Goal: Task Accomplishment & Management: Use online tool/utility

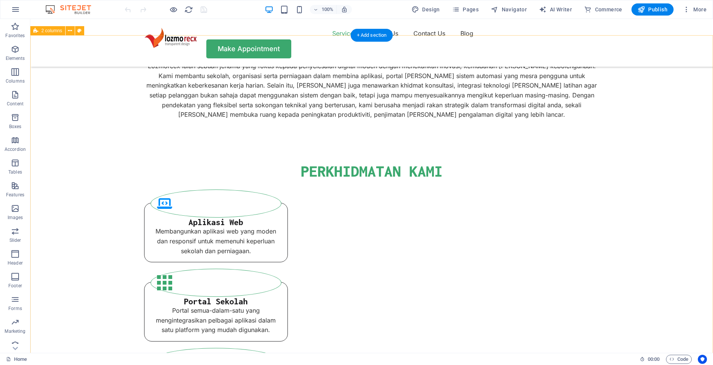
scroll to position [613, 0]
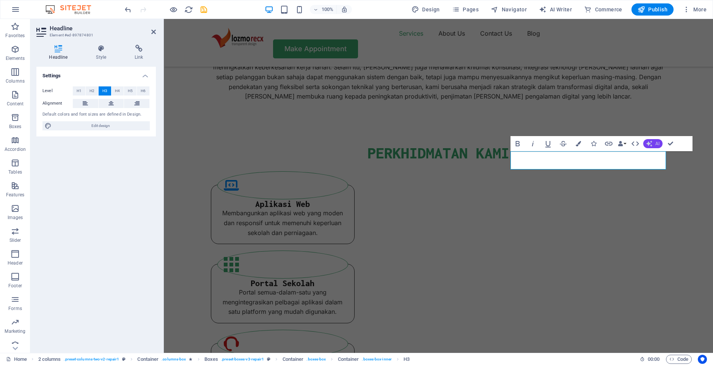
click at [653, 146] on button "AI" at bounding box center [652, 143] width 19 height 9
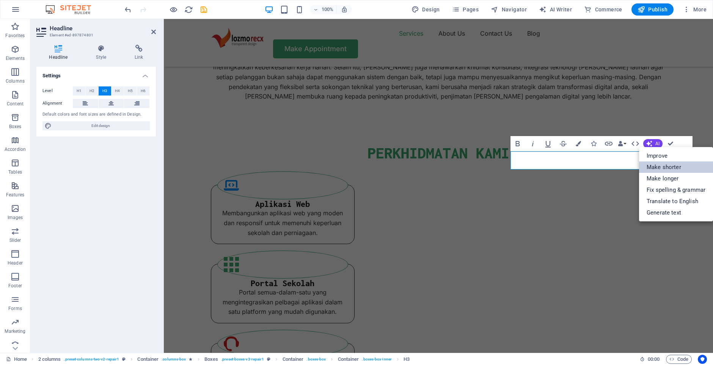
click at [673, 169] on link "Make shorter" at bounding box center [676, 166] width 74 height 11
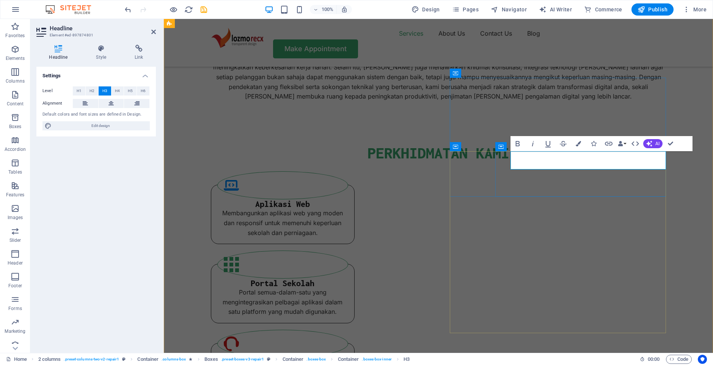
drag, startPoint x: 576, startPoint y: 166, endPoint x: 505, endPoint y: 153, distance: 72.1
click at [652, 147] on button "AI" at bounding box center [652, 143] width 19 height 9
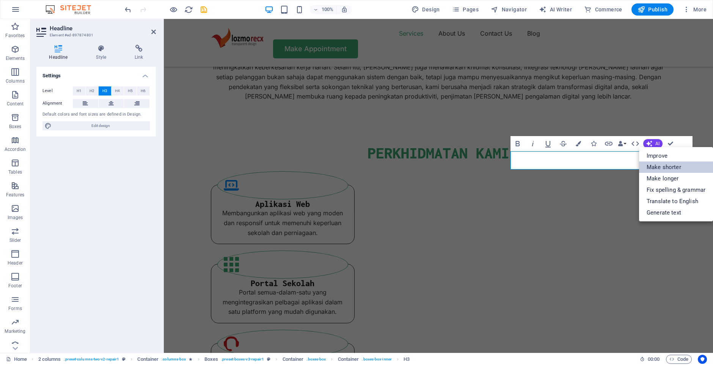
click at [669, 167] on link "Make shorter" at bounding box center [676, 166] width 74 height 11
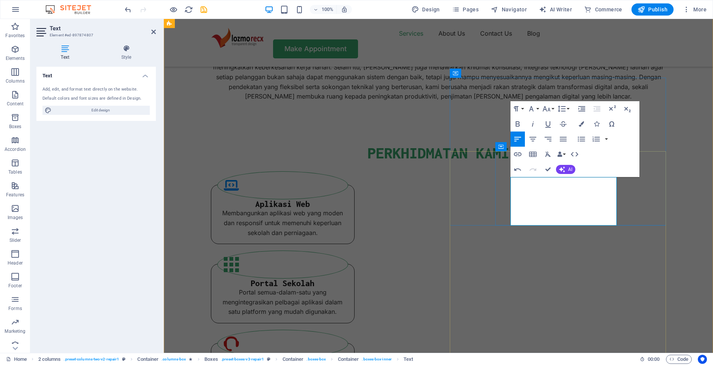
scroll to position [719, 5]
click at [573, 169] on button "AI" at bounding box center [565, 169] width 19 height 9
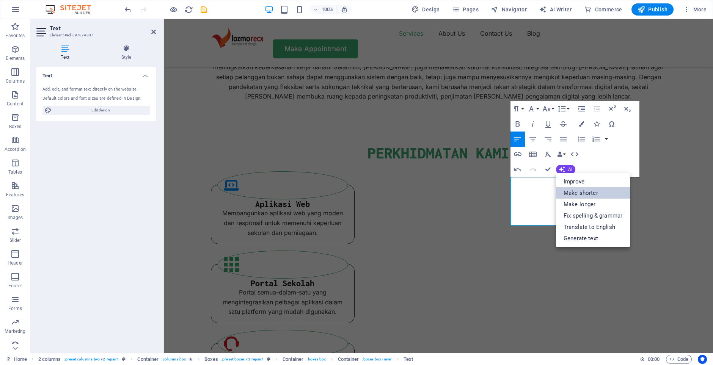
click at [595, 196] on link "Make shorter" at bounding box center [593, 192] width 74 height 11
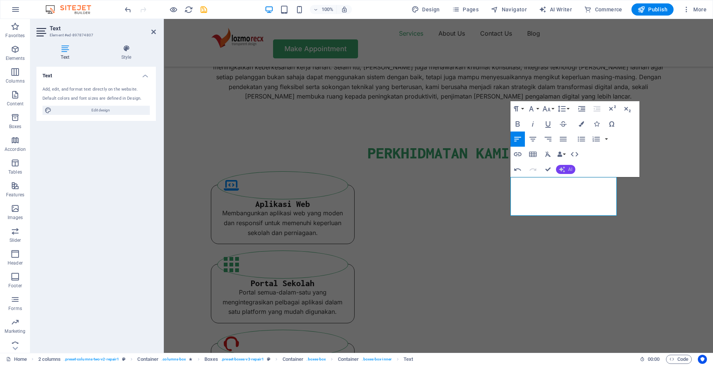
click at [563, 171] on icon "button" at bounding box center [561, 169] width 7 height 7
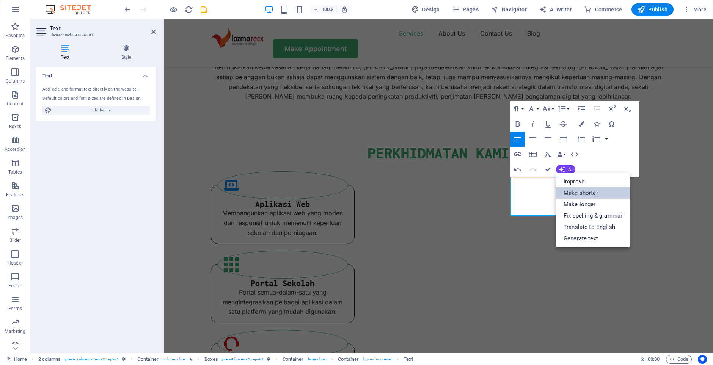
click at [583, 196] on link "Make shorter" at bounding box center [593, 192] width 74 height 11
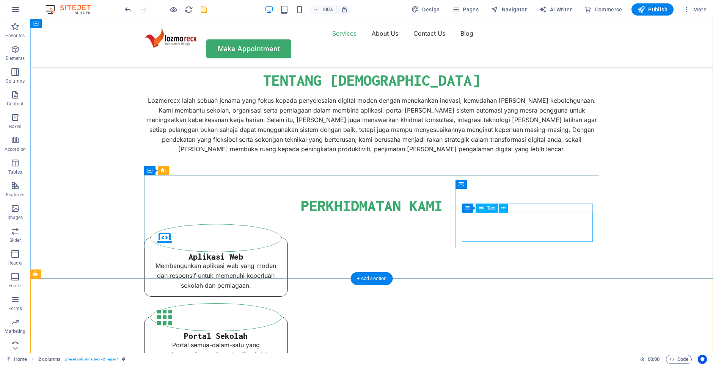
scroll to position [561, 0]
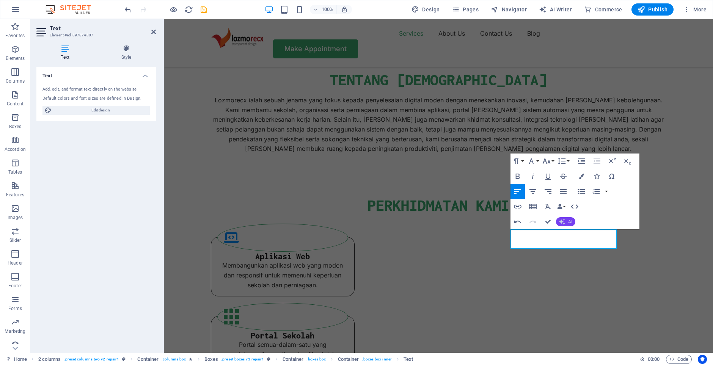
click at [565, 222] on button "AI" at bounding box center [565, 221] width 19 height 9
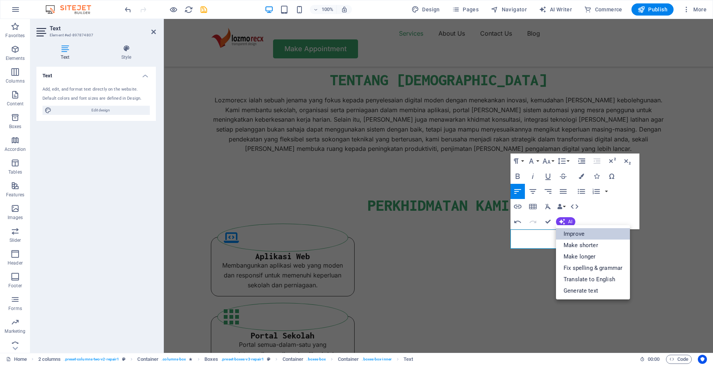
click at [574, 236] on link "Improve" at bounding box center [593, 233] width 74 height 11
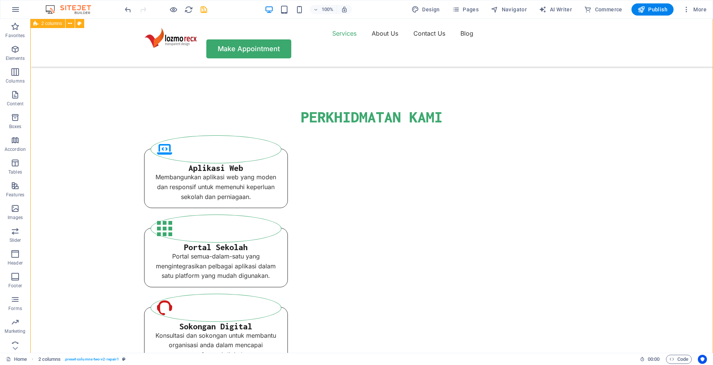
scroll to position [613, 0]
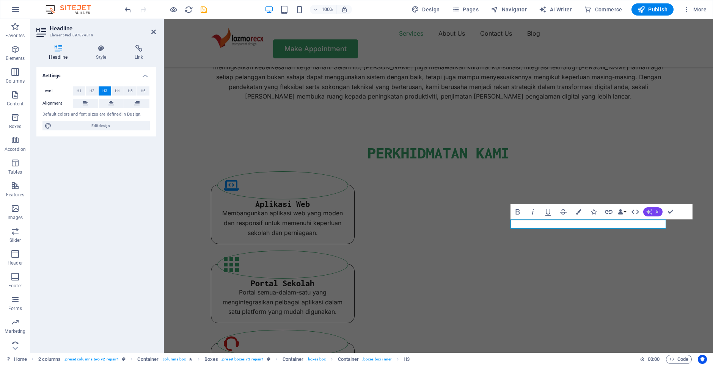
click at [656, 211] on span "AI" at bounding box center [657, 212] width 4 height 5
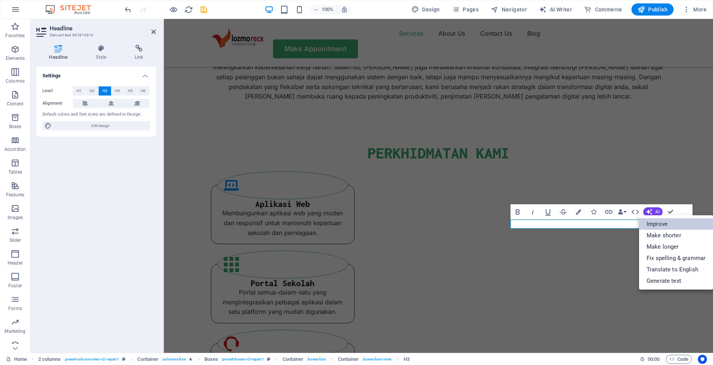
click at [663, 226] on link "Improve" at bounding box center [676, 223] width 74 height 11
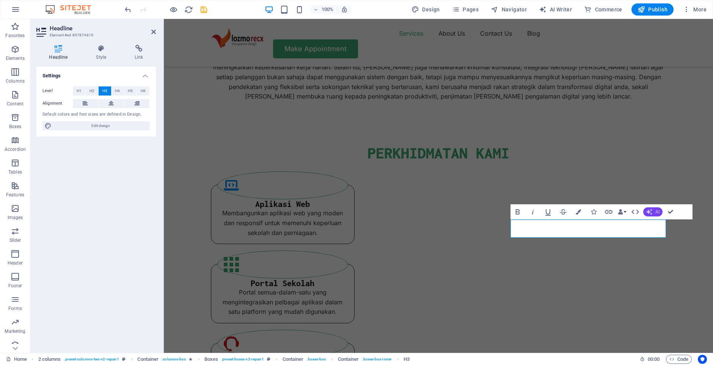
click at [656, 213] on span "AI" at bounding box center [657, 212] width 4 height 5
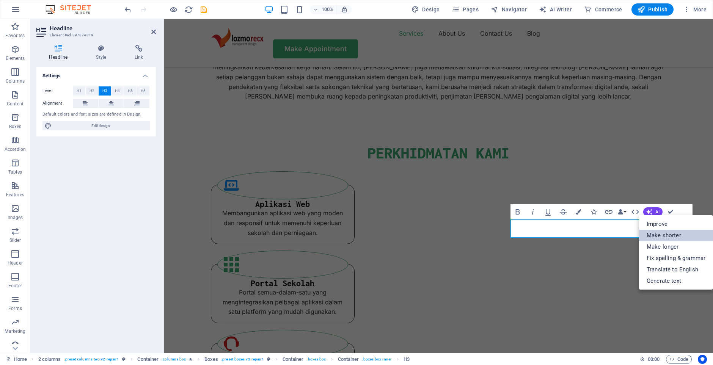
click at [658, 239] on link "Make shorter" at bounding box center [676, 235] width 74 height 11
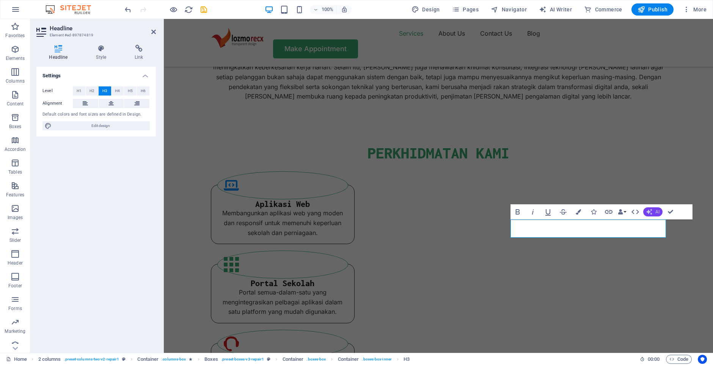
click at [650, 215] on button "AI" at bounding box center [652, 211] width 19 height 9
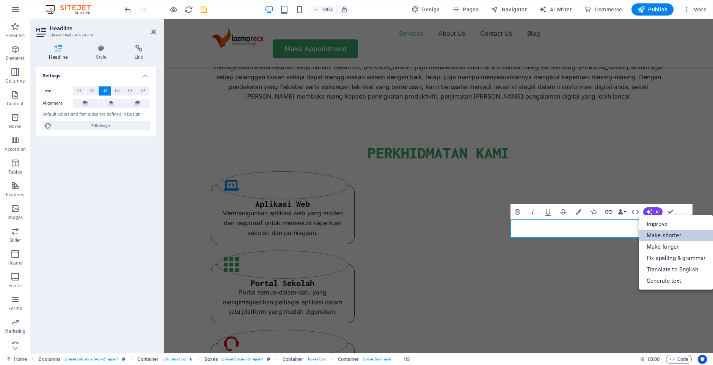
click at [655, 238] on link "Make shorter" at bounding box center [676, 235] width 74 height 11
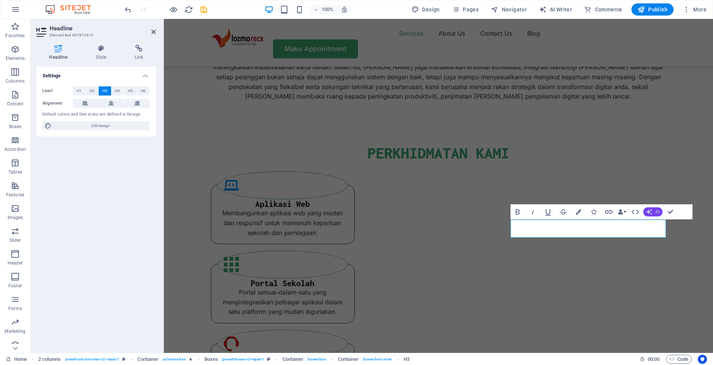
click at [656, 213] on span "AI" at bounding box center [657, 212] width 4 height 5
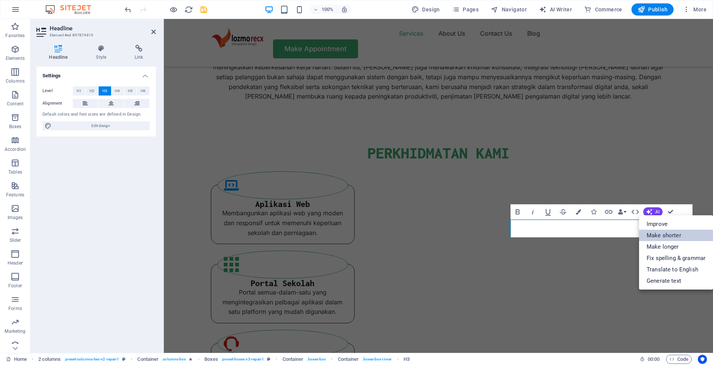
click at [659, 230] on link "Make shorter" at bounding box center [676, 235] width 74 height 11
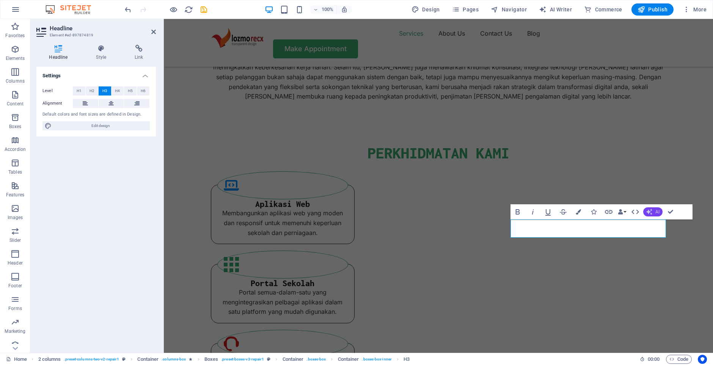
click at [653, 214] on button "AI" at bounding box center [652, 211] width 19 height 9
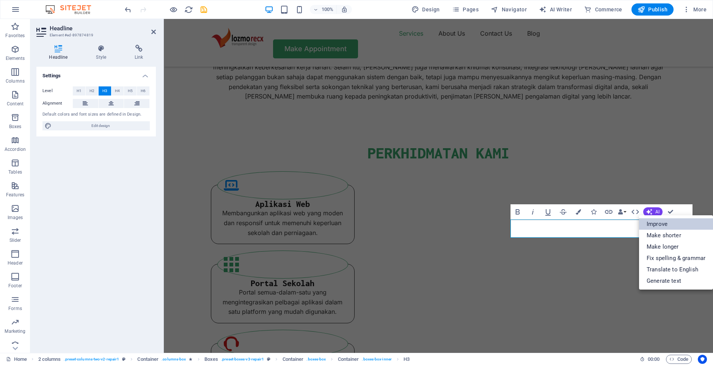
click at [661, 224] on link "Improve" at bounding box center [676, 223] width 74 height 11
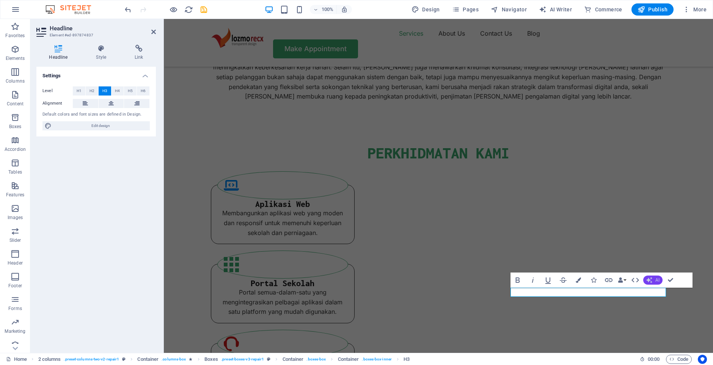
click at [652, 277] on button "AI" at bounding box center [652, 280] width 19 height 9
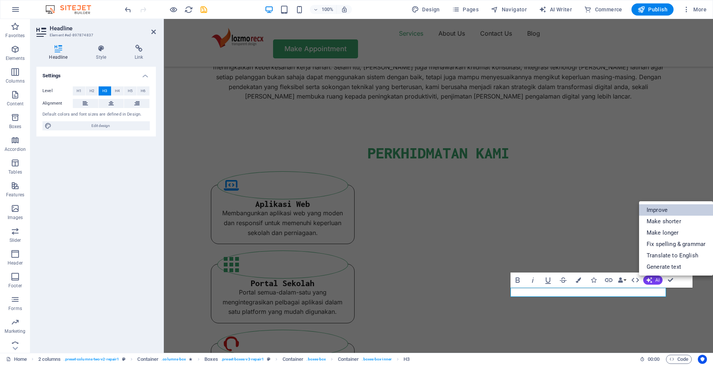
click at [659, 210] on link "Improve" at bounding box center [676, 209] width 74 height 11
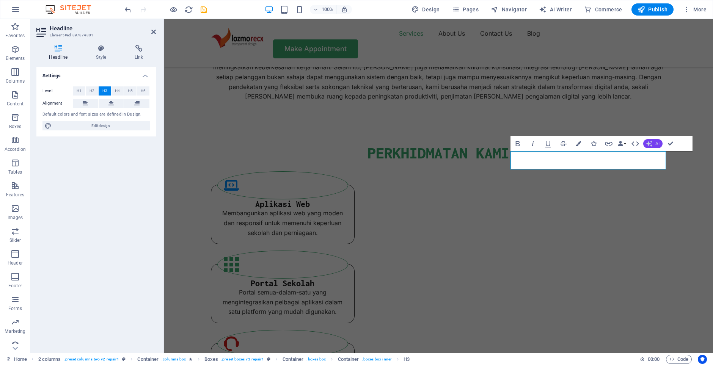
click at [652, 144] on button "AI" at bounding box center [652, 143] width 19 height 9
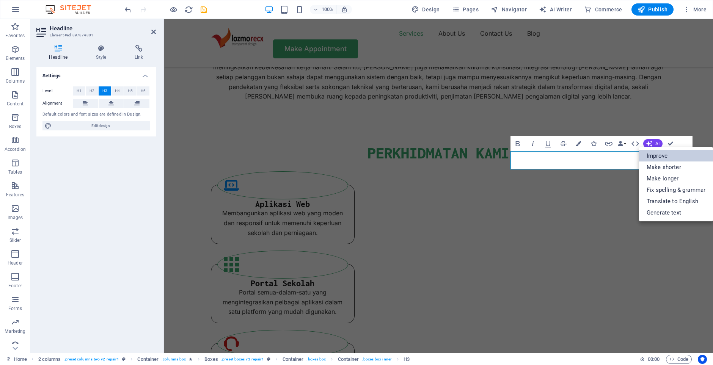
click at [654, 160] on link "Improve" at bounding box center [676, 155] width 74 height 11
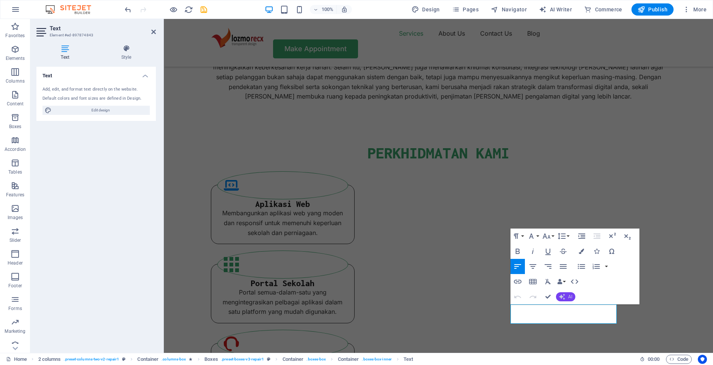
click at [564, 296] on icon "button" at bounding box center [562, 297] width 6 height 6
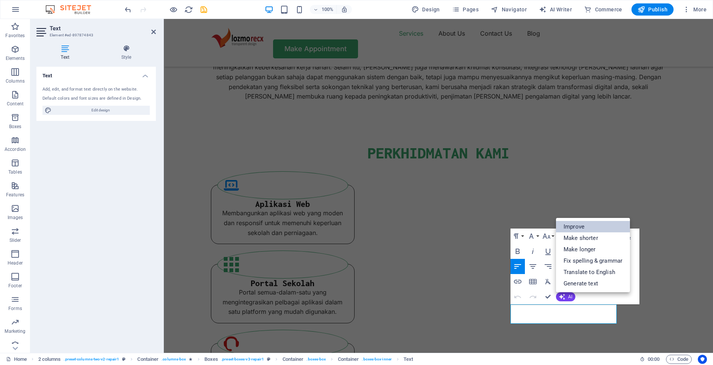
click at [580, 229] on link "Improve" at bounding box center [593, 226] width 74 height 11
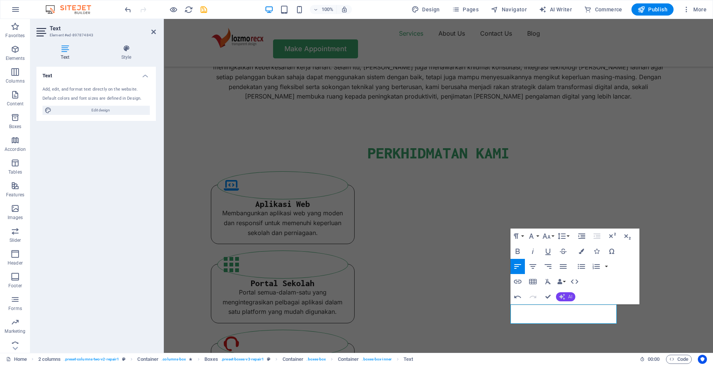
click at [566, 298] on button "AI" at bounding box center [565, 296] width 19 height 9
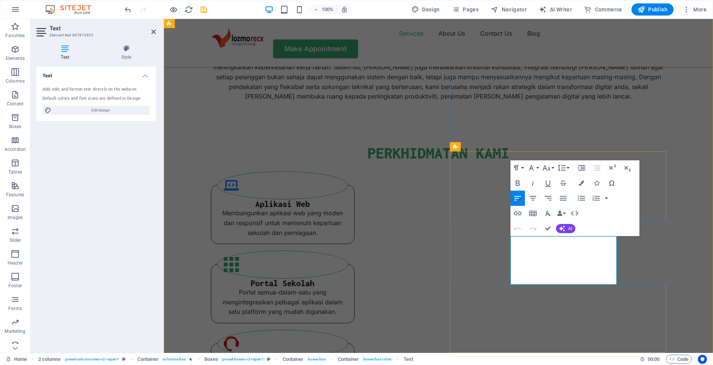
scroll to position [821, 5]
click at [567, 230] on button "AI" at bounding box center [565, 228] width 19 height 9
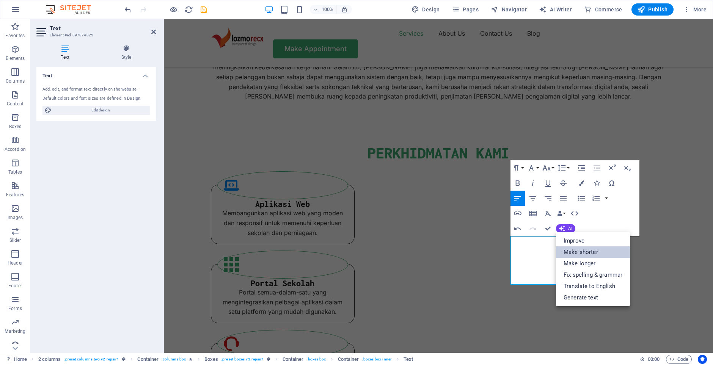
click at [577, 254] on link "Make shorter" at bounding box center [593, 251] width 74 height 11
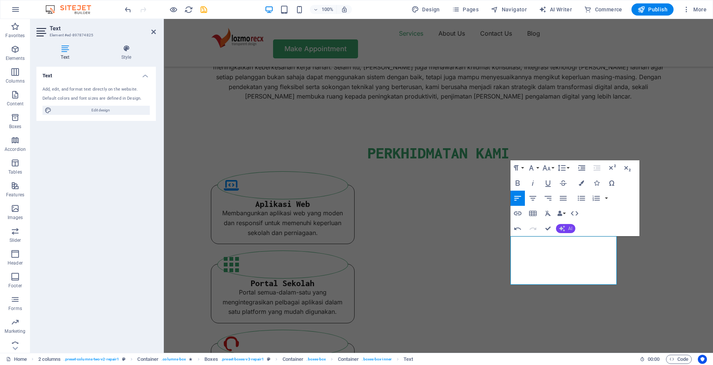
click at [558, 229] on button "AI" at bounding box center [565, 228] width 19 height 9
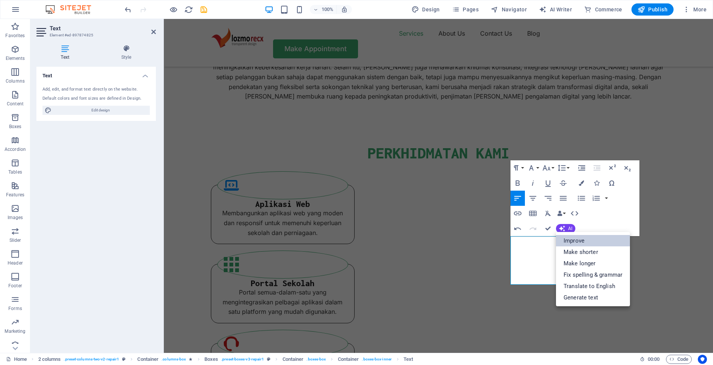
click at [571, 240] on link "Improve" at bounding box center [593, 240] width 74 height 11
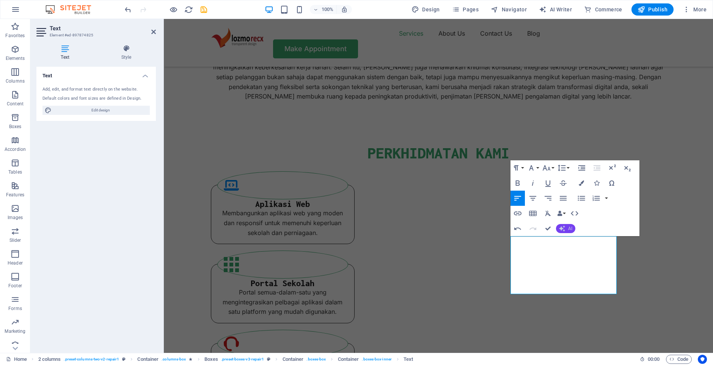
click at [566, 227] on button "AI" at bounding box center [565, 228] width 19 height 9
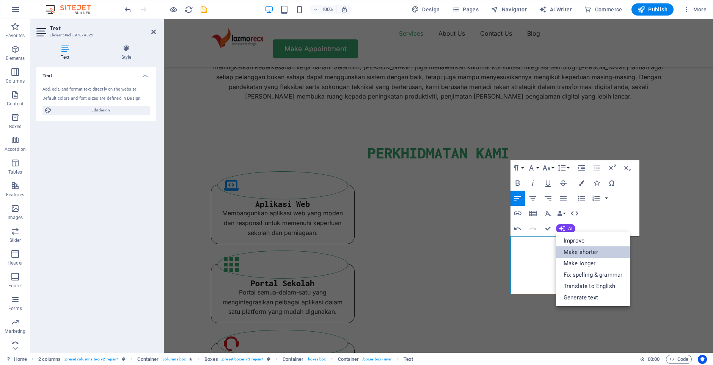
click at [584, 254] on link "Make shorter" at bounding box center [593, 251] width 74 height 11
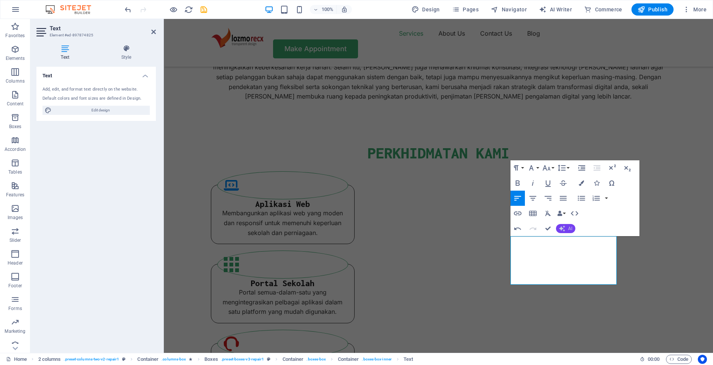
click at [574, 230] on button "AI" at bounding box center [565, 228] width 19 height 9
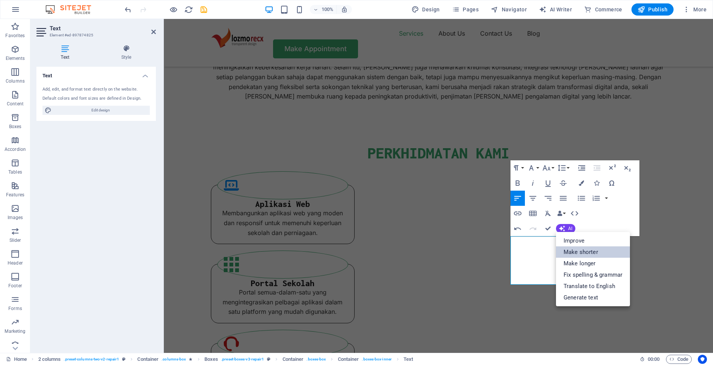
click at [585, 254] on link "Make shorter" at bounding box center [593, 251] width 74 height 11
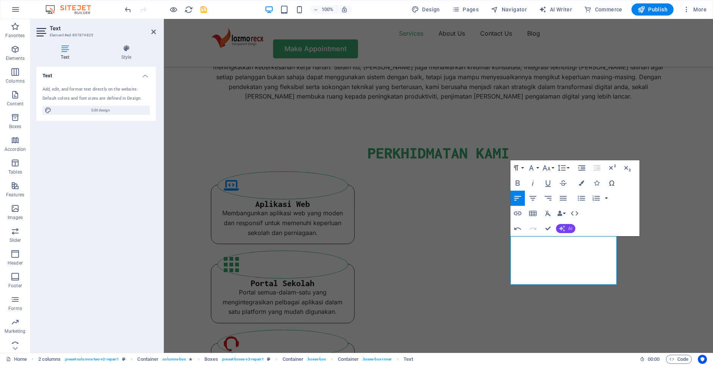
click at [567, 232] on button "AI" at bounding box center [565, 228] width 19 height 9
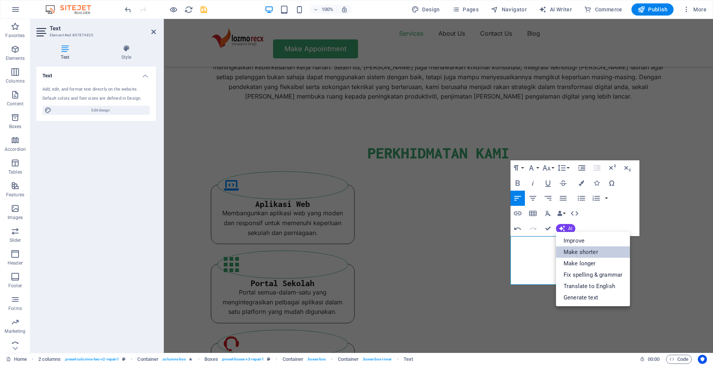
click at [584, 255] on link "Make shorter" at bounding box center [593, 251] width 74 height 11
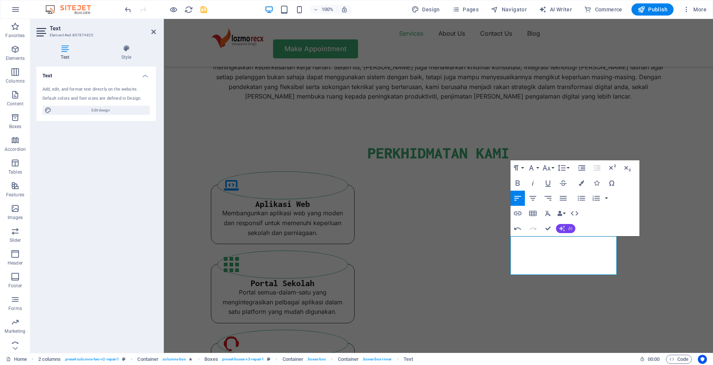
click at [565, 230] on button "AI" at bounding box center [565, 228] width 19 height 9
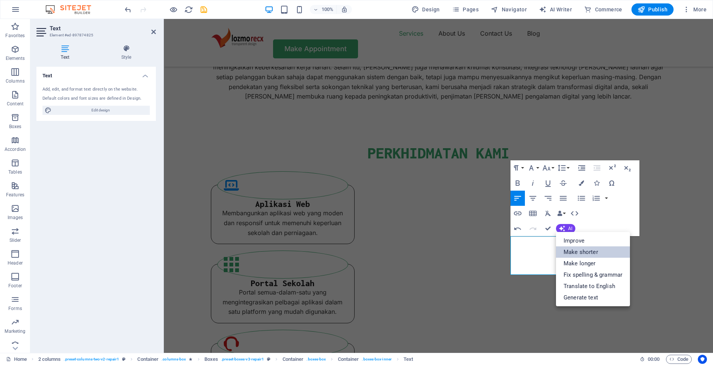
click at [577, 252] on link "Make shorter" at bounding box center [593, 251] width 74 height 11
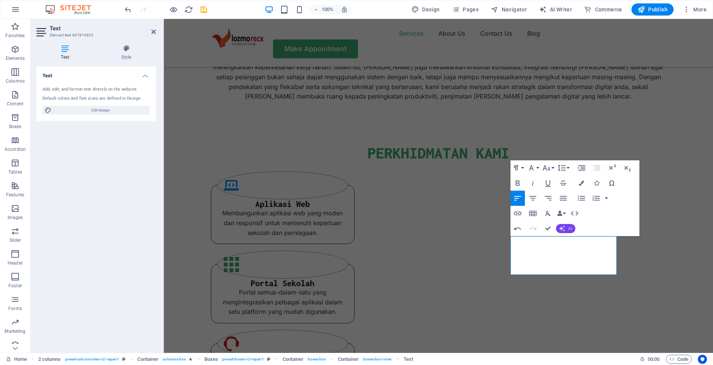
click at [568, 232] on button "AI" at bounding box center [565, 228] width 19 height 9
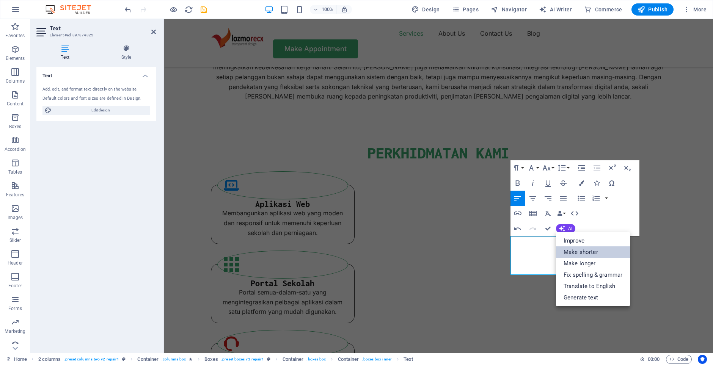
click at [576, 249] on link "Make shorter" at bounding box center [593, 251] width 74 height 11
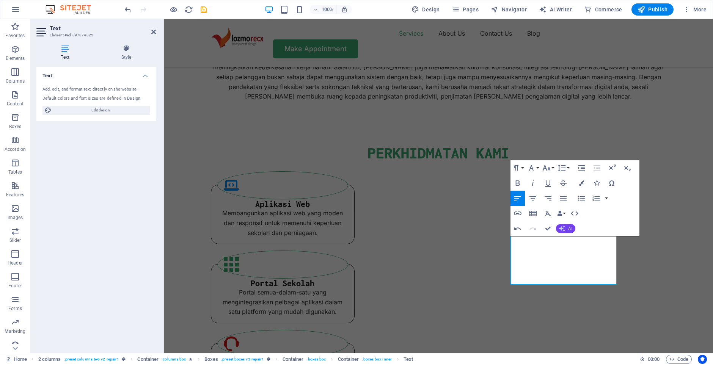
click at [572, 229] on button "AI" at bounding box center [565, 228] width 19 height 9
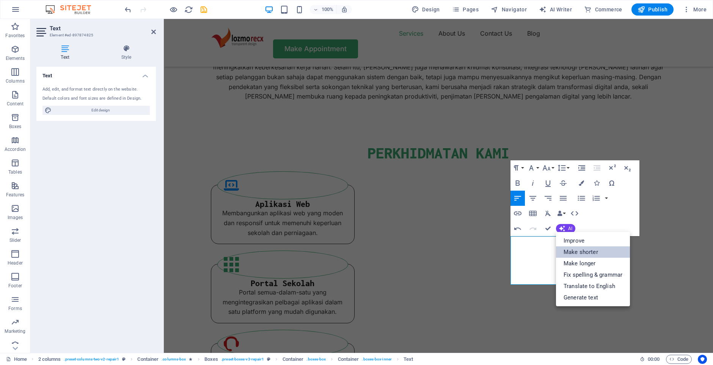
click at [585, 256] on link "Make shorter" at bounding box center [593, 251] width 74 height 11
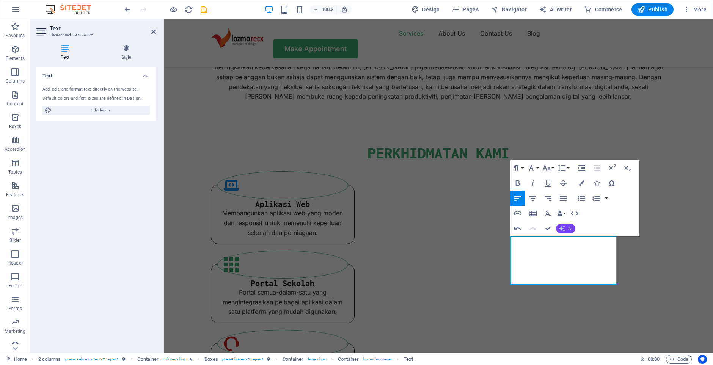
click at [570, 230] on span "AI" at bounding box center [570, 228] width 4 height 5
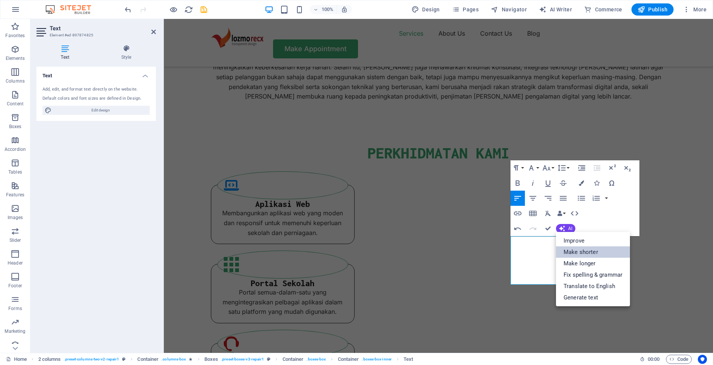
click at [579, 252] on link "Make shorter" at bounding box center [593, 251] width 74 height 11
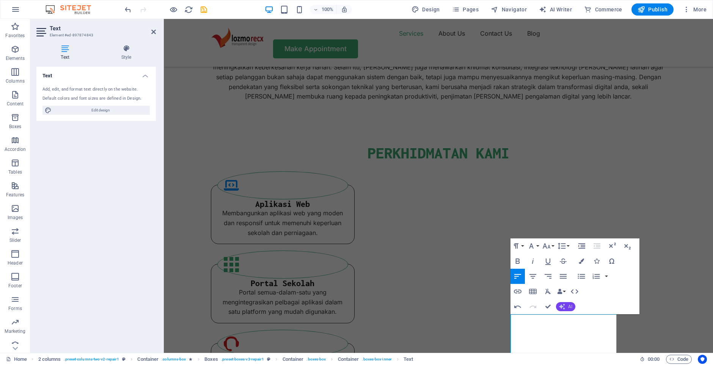
click at [570, 306] on span "AI" at bounding box center [570, 306] width 4 height 5
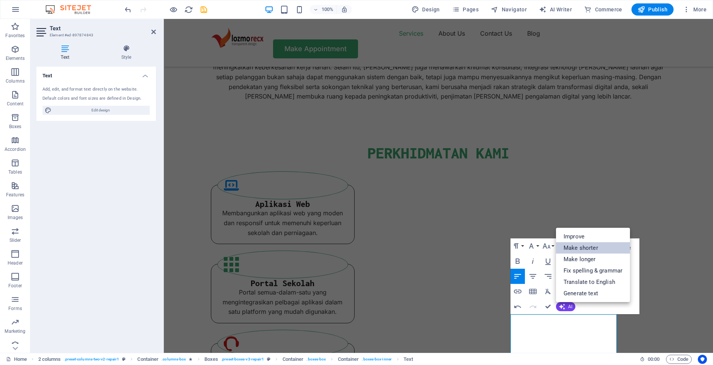
click at [584, 248] on link "Make shorter" at bounding box center [593, 247] width 74 height 11
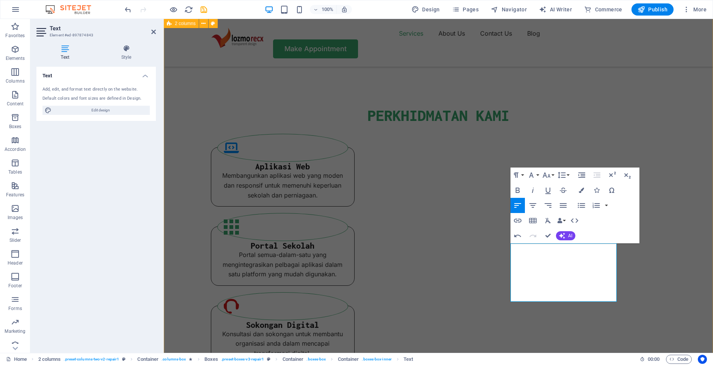
scroll to position [684, 0]
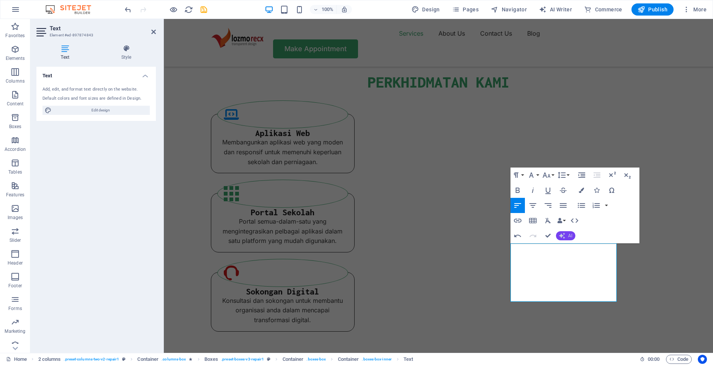
click at [568, 236] on span "AI" at bounding box center [570, 235] width 4 height 5
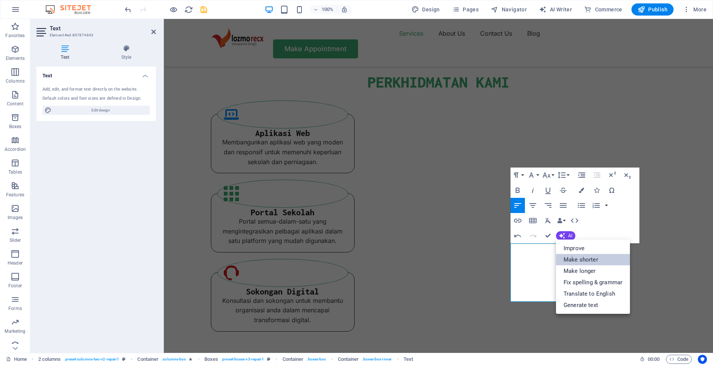
click at [578, 258] on link "Make shorter" at bounding box center [593, 259] width 74 height 11
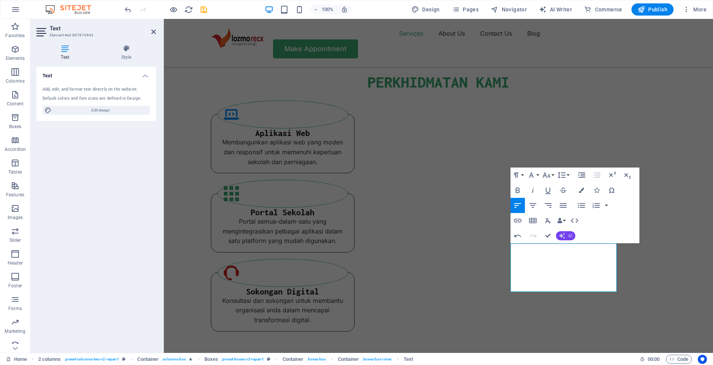
click at [570, 238] on span "AI" at bounding box center [570, 235] width 4 height 5
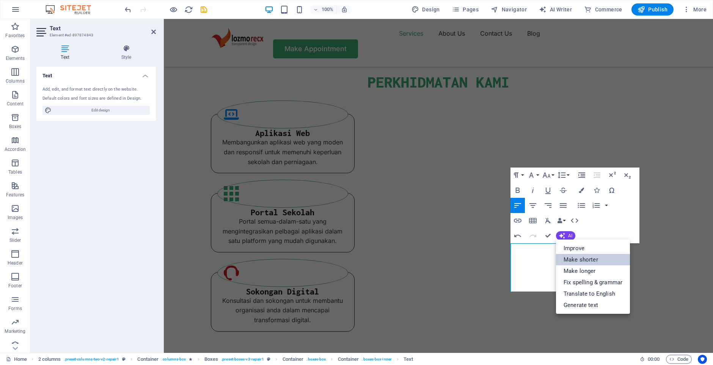
click at [584, 262] on link "Make shorter" at bounding box center [593, 259] width 74 height 11
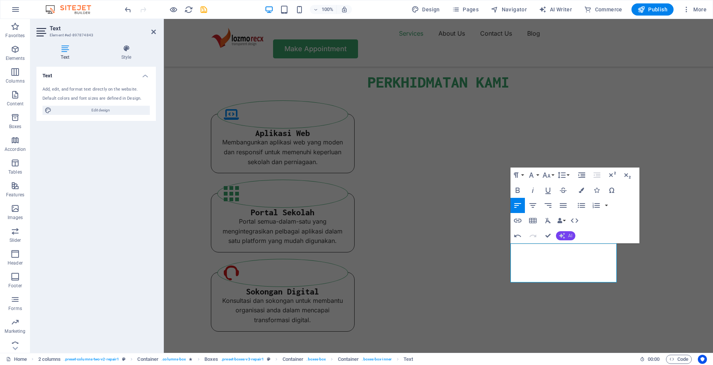
click at [571, 238] on span "AI" at bounding box center [570, 235] width 4 height 5
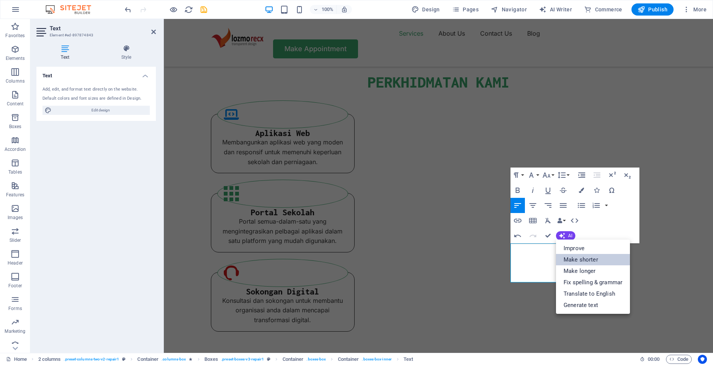
click at [590, 262] on link "Make shorter" at bounding box center [593, 259] width 74 height 11
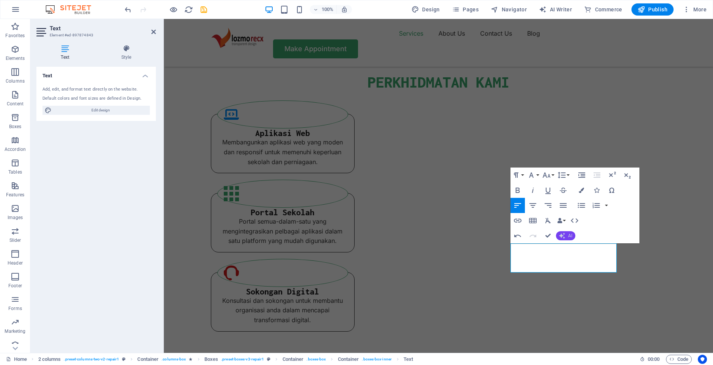
click at [561, 237] on icon "button" at bounding box center [562, 236] width 6 height 6
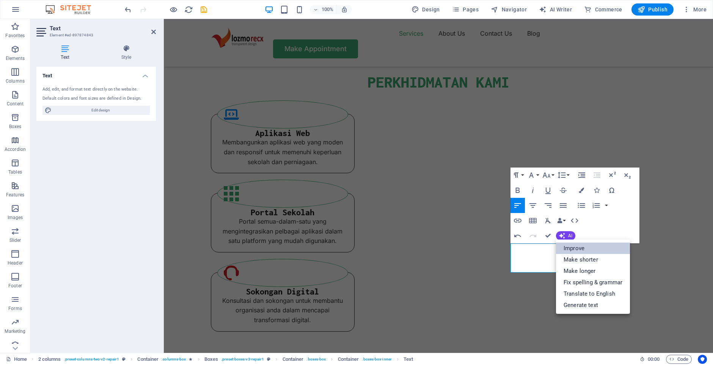
click at [579, 253] on link "Improve" at bounding box center [593, 248] width 74 height 11
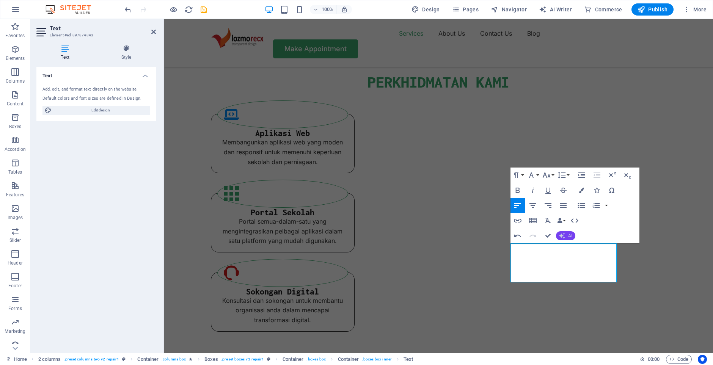
click at [565, 235] on button "AI" at bounding box center [565, 235] width 19 height 9
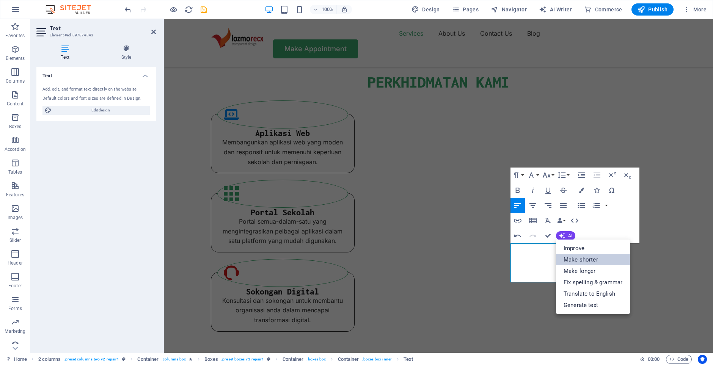
click at [582, 260] on link "Make shorter" at bounding box center [593, 259] width 74 height 11
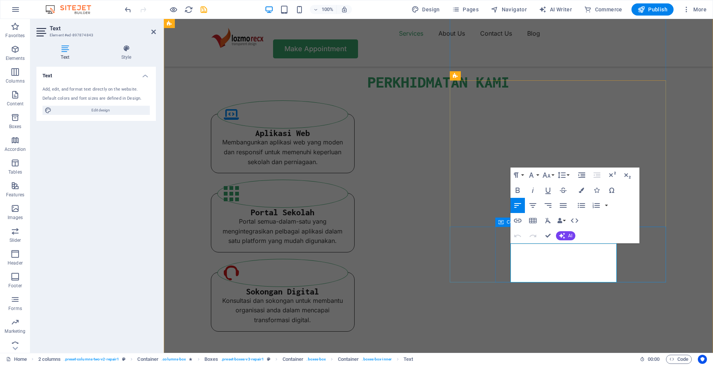
drag, startPoint x: 570, startPoint y: 249, endPoint x: 506, endPoint y: 249, distance: 64.1
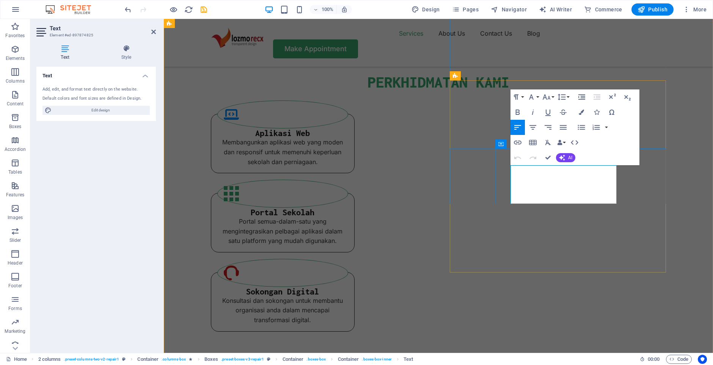
drag, startPoint x: 570, startPoint y: 170, endPoint x: 510, endPoint y: 169, distance: 60.3
drag, startPoint x: 574, startPoint y: 199, endPoint x: 507, endPoint y: 203, distance: 66.8
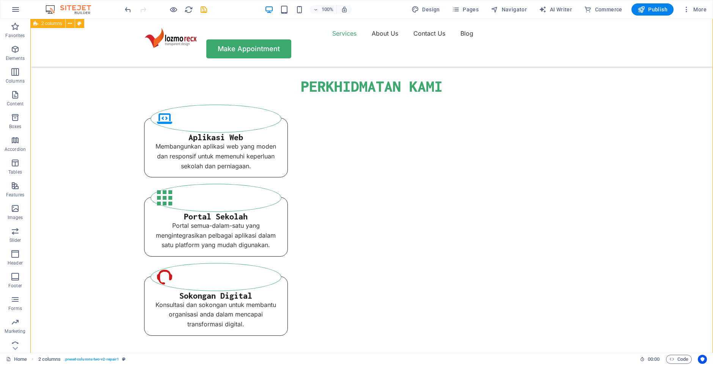
scroll to position [631, 0]
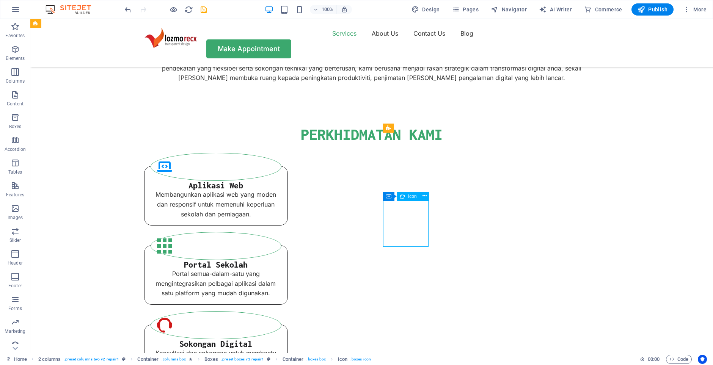
select select "xMidYMid"
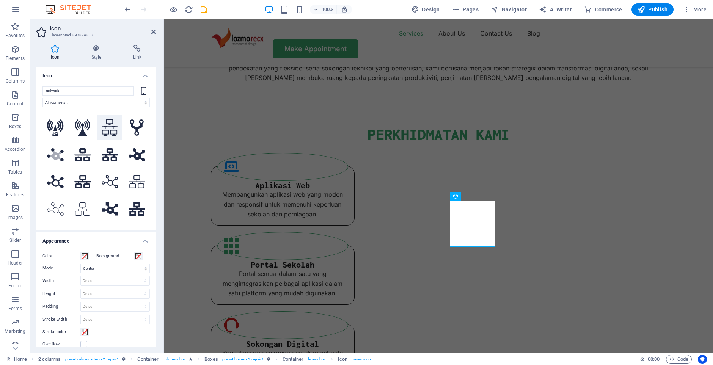
type input "network"
click at [111, 127] on icon at bounding box center [110, 127] width 16 height 17
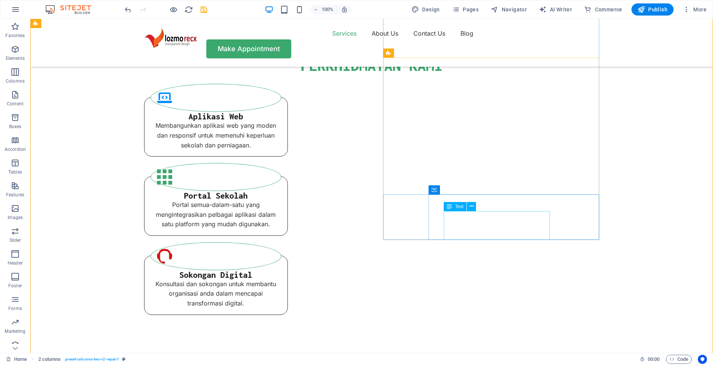
scroll to position [684, 0]
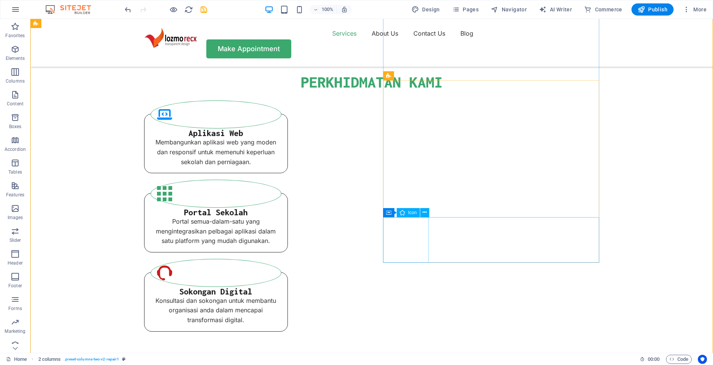
select select "xMidYMid"
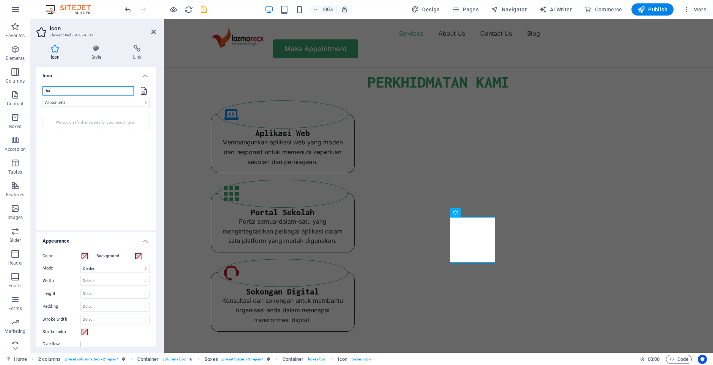
type input "b"
type input "r"
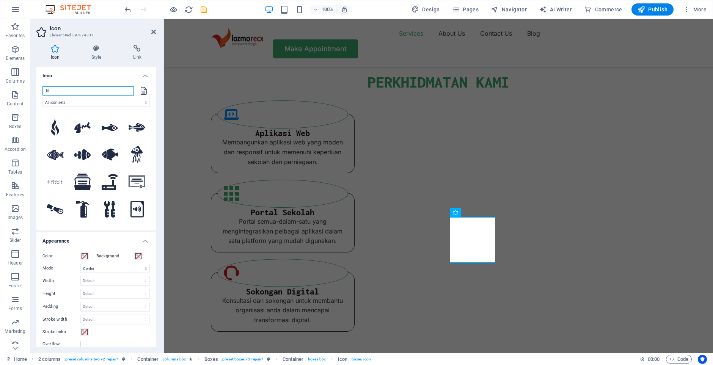
type input "file"
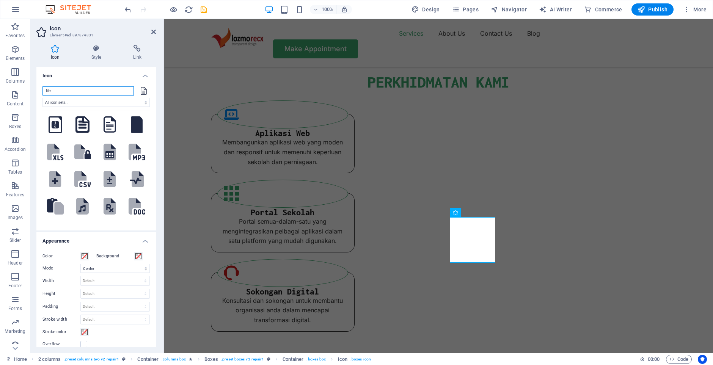
scroll to position [271, 0]
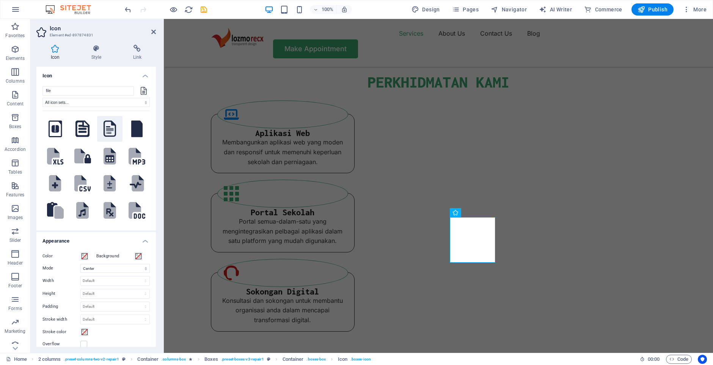
click at [109, 129] on icon at bounding box center [109, 129] width 13 height 17
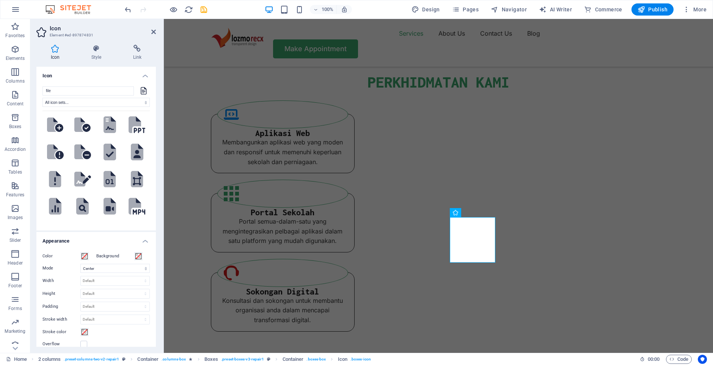
scroll to position [387, 0]
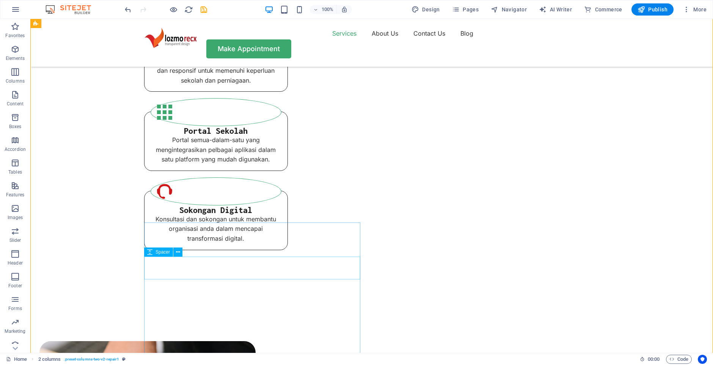
scroll to position [788, 0]
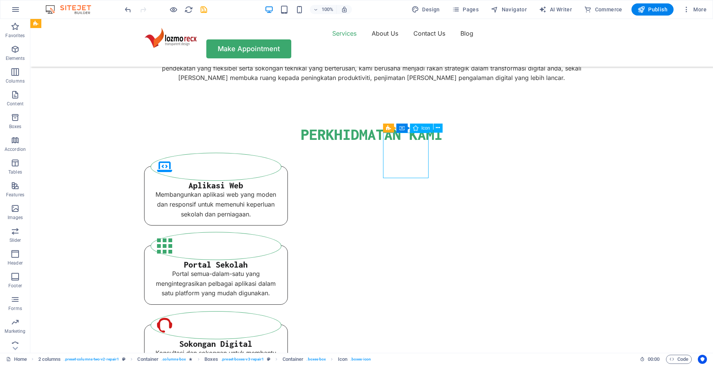
select select "xMidYMid"
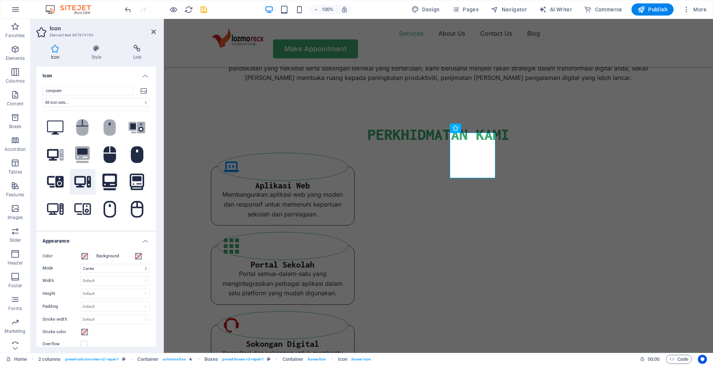
click at [77, 183] on icon at bounding box center [82, 181] width 17 height 13
click at [54, 152] on icon ".fa-secondary{opacity:.4}" at bounding box center [55, 154] width 17 height 13
click at [49, 185] on icon at bounding box center [55, 181] width 17 height 13
click at [80, 180] on icon at bounding box center [82, 181] width 17 height 13
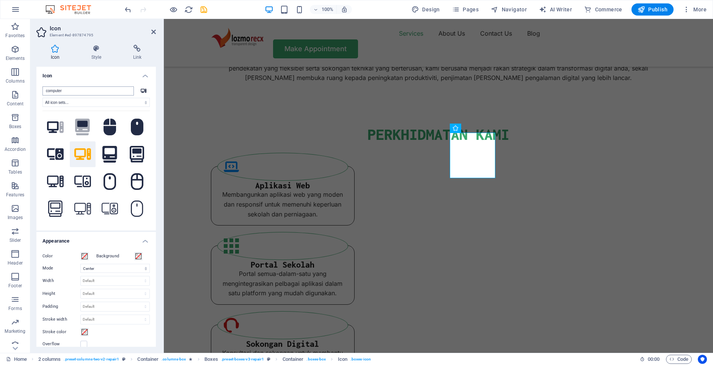
scroll to position [26, 0]
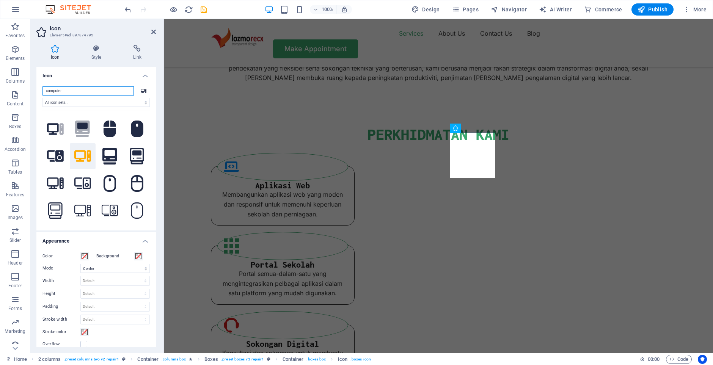
drag, startPoint x: 80, startPoint y: 90, endPoint x: 9, endPoint y: 91, distance: 71.3
click at [42, 91] on input "computer" at bounding box center [87, 90] width 91 height 9
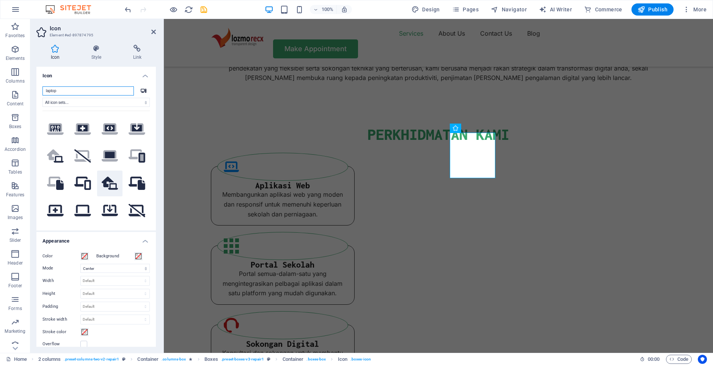
scroll to position [64, 0]
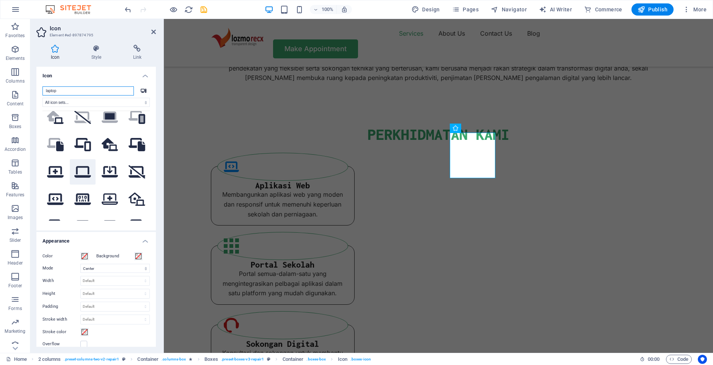
type input "laptop"
click at [83, 174] on icon at bounding box center [82, 171] width 17 height 13
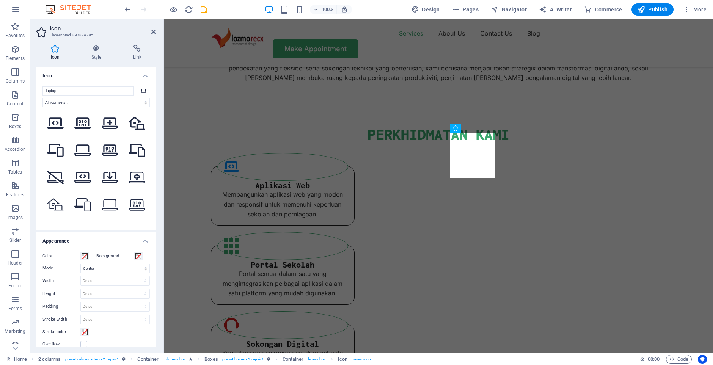
scroll to position [142, 0]
click at [109, 150] on icon at bounding box center [110, 149] width 17 height 12
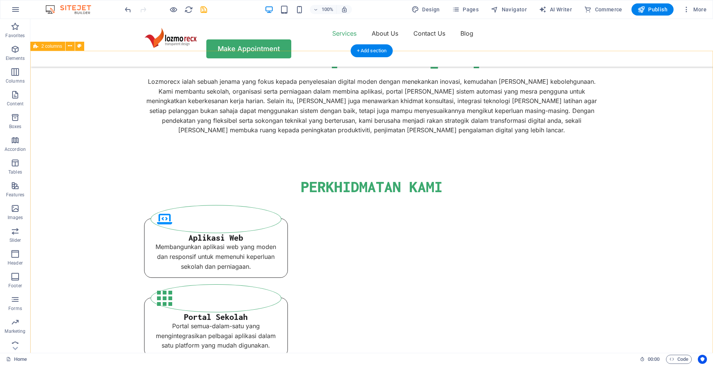
scroll to position [788, 0]
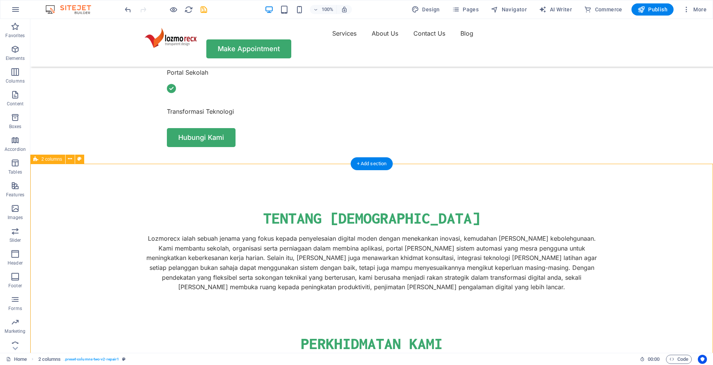
scroll to position [736, 0]
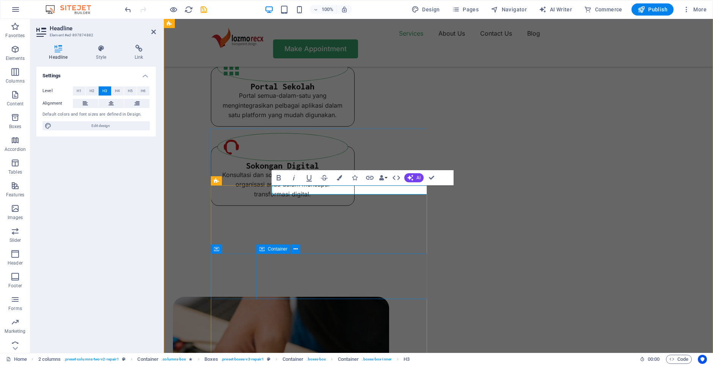
scroll to position [841, 0]
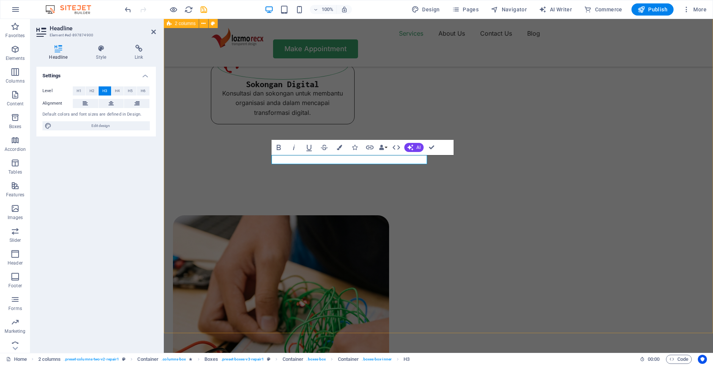
scroll to position [945, 0]
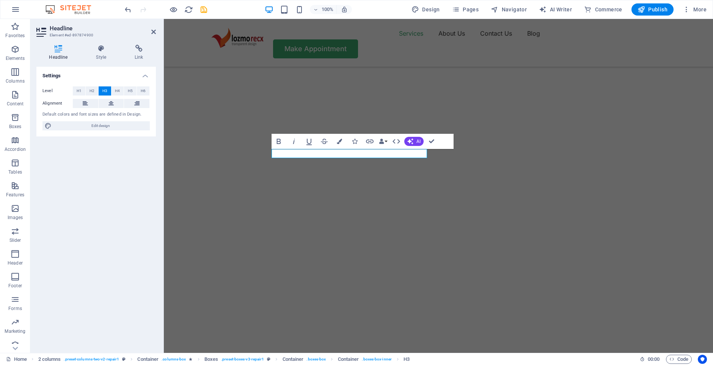
scroll to position [945, 0]
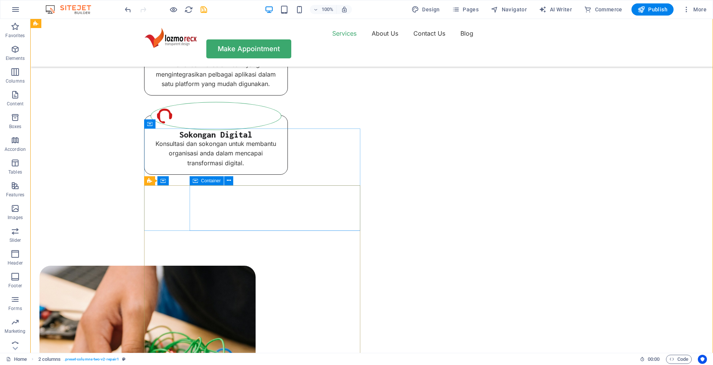
scroll to position [998, 0]
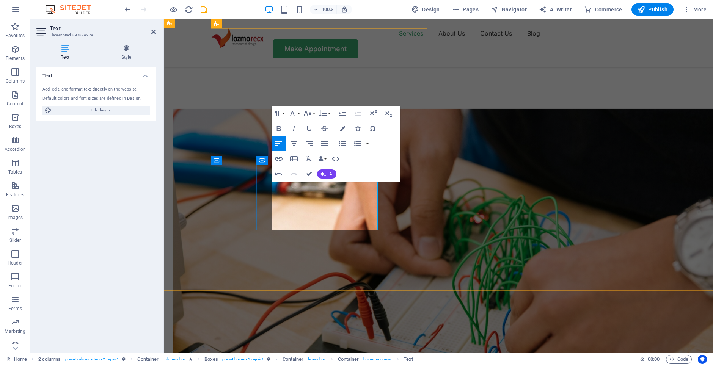
scroll to position [821, 5]
click at [334, 177] on button "AI" at bounding box center [326, 173] width 19 height 9
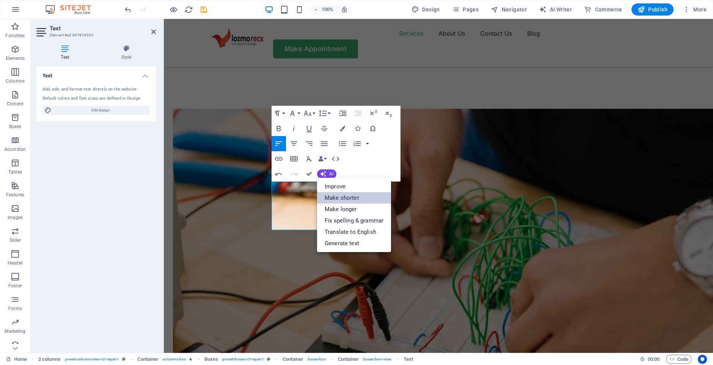
click at [336, 197] on link "Make shorter" at bounding box center [354, 197] width 74 height 11
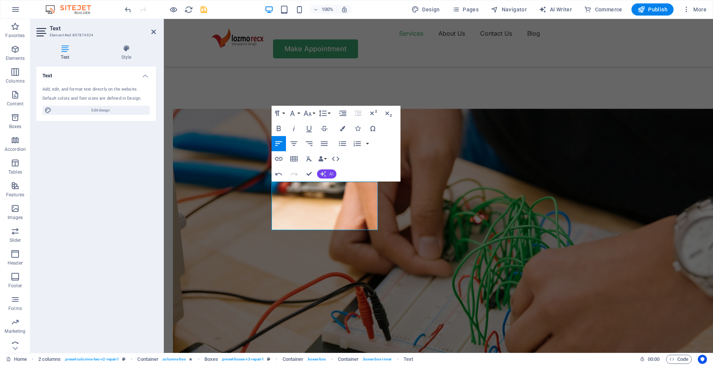
click at [330, 175] on span "AI" at bounding box center [331, 174] width 4 height 5
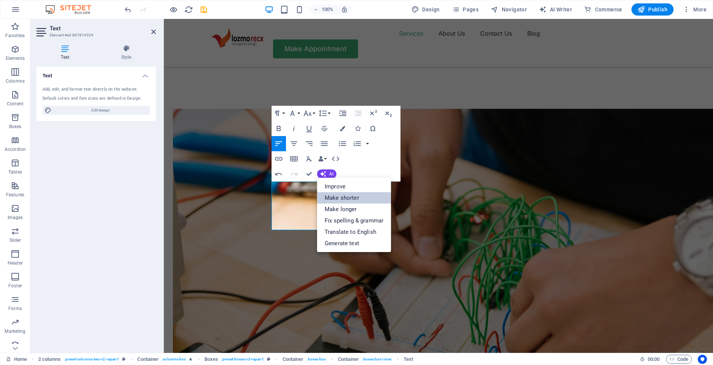
click at [345, 197] on link "Make shorter" at bounding box center [354, 197] width 74 height 11
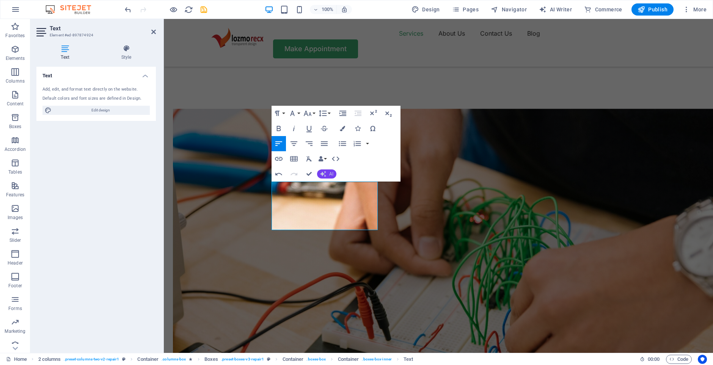
click at [331, 176] on span "AI" at bounding box center [331, 174] width 4 height 5
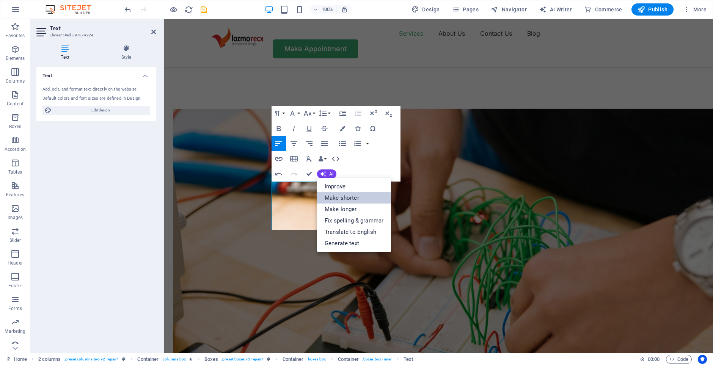
click at [340, 198] on link "Make shorter" at bounding box center [354, 197] width 74 height 11
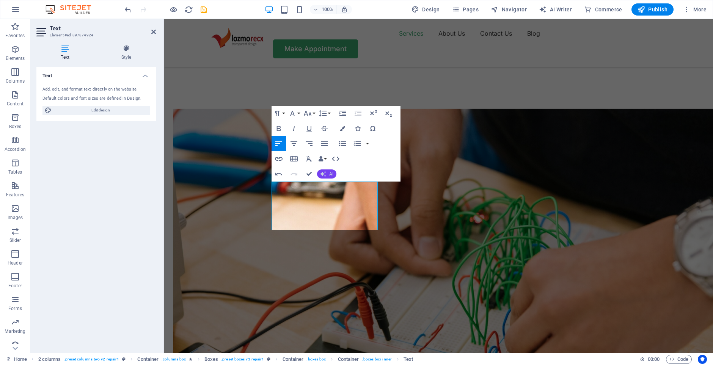
click at [329, 173] on span "AI" at bounding box center [331, 174] width 4 height 5
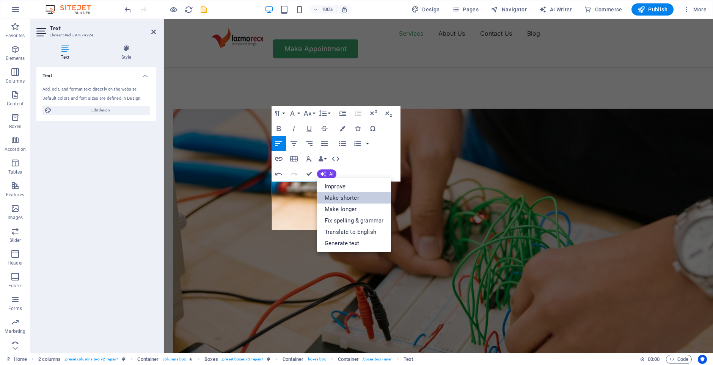
click at [338, 197] on link "Make shorter" at bounding box center [354, 197] width 74 height 11
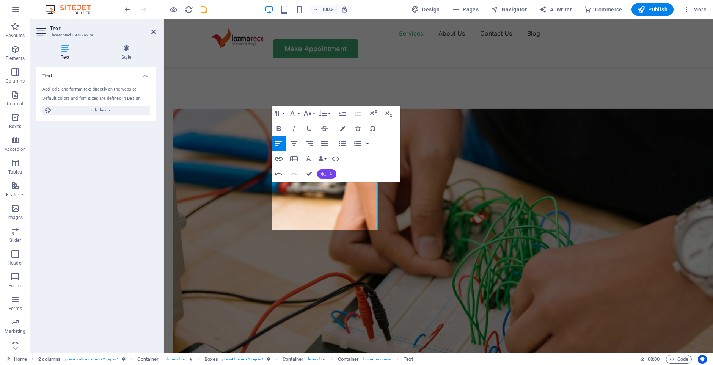
click at [334, 173] on button "AI" at bounding box center [326, 173] width 19 height 9
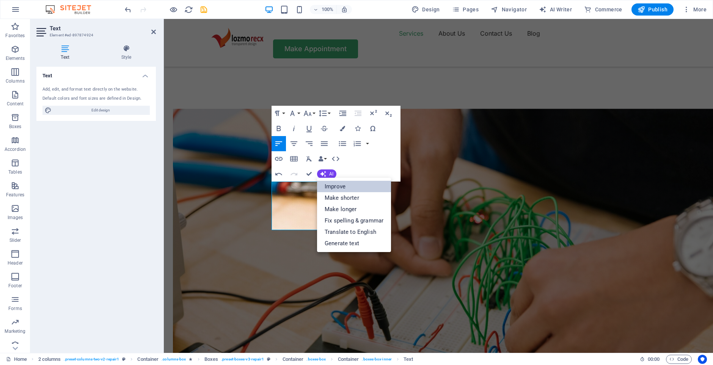
click at [336, 189] on link "Improve" at bounding box center [354, 186] width 74 height 11
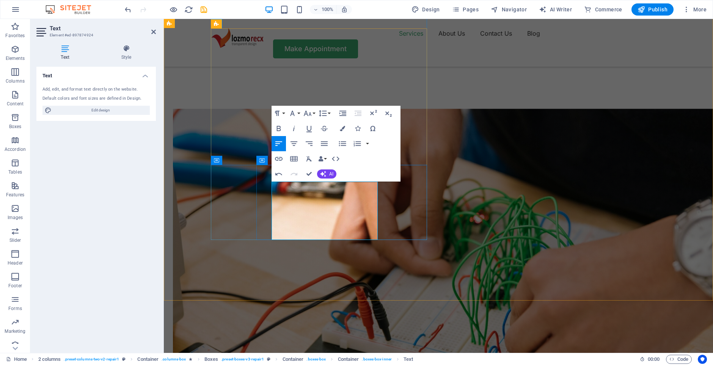
click at [329, 172] on button "AI" at bounding box center [326, 173] width 19 height 9
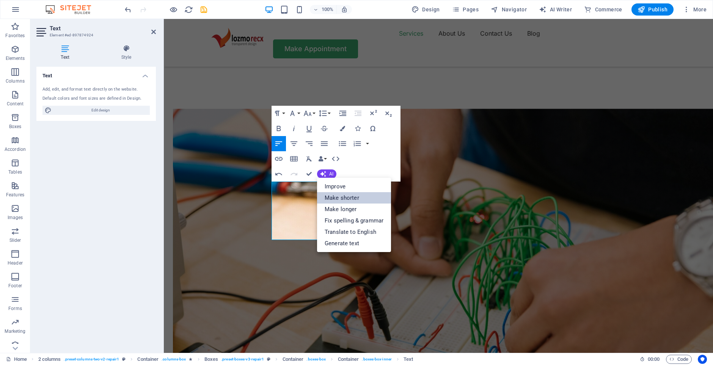
click at [343, 197] on link "Make shorter" at bounding box center [354, 197] width 74 height 11
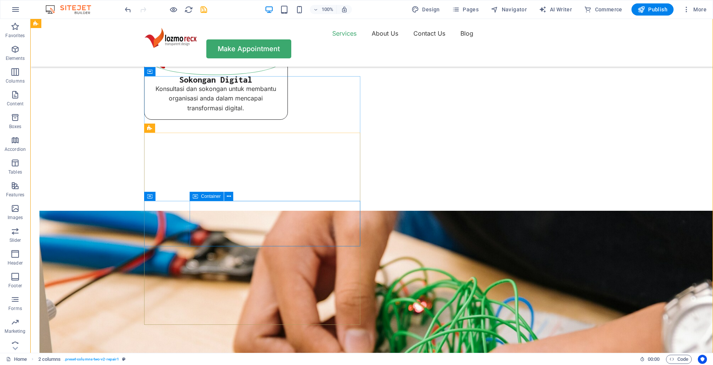
scroll to position [893, 0]
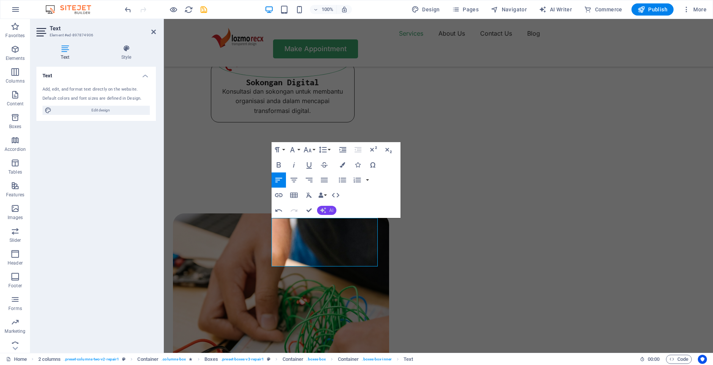
click at [330, 207] on button "AI" at bounding box center [326, 210] width 19 height 9
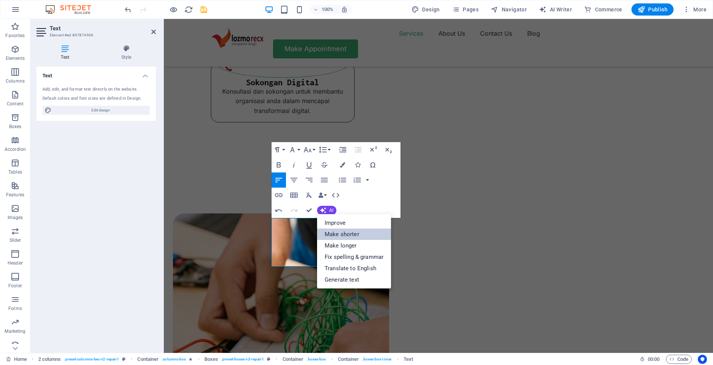
click at [334, 233] on link "Make shorter" at bounding box center [354, 234] width 74 height 11
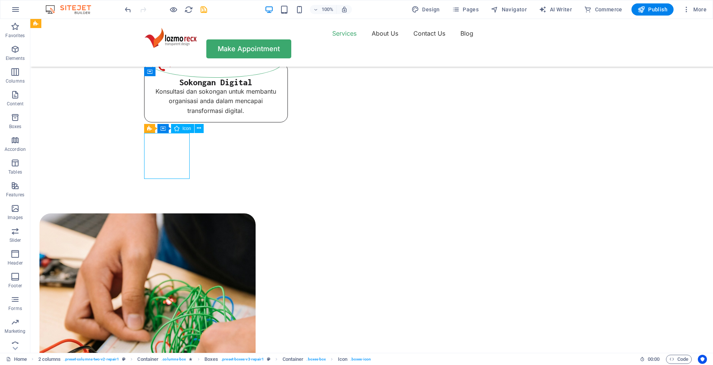
select select "xMidYMid"
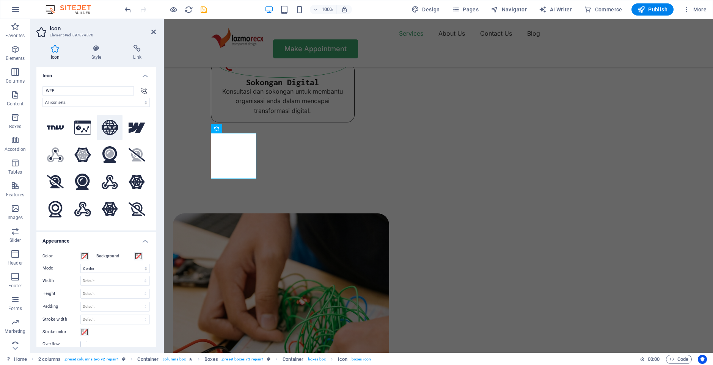
type input "WEB"
click at [109, 128] on icon at bounding box center [110, 128] width 17 height 16
select select "xMidYMid"
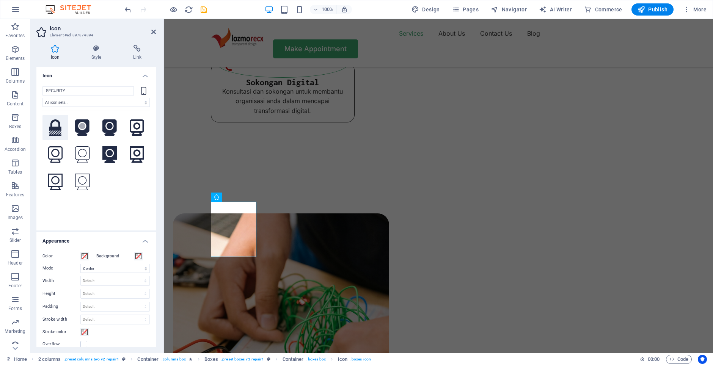
type input "SECURITY"
click at [52, 126] on icon at bounding box center [55, 127] width 12 height 17
drag, startPoint x: 72, startPoint y: 89, endPoint x: 42, endPoint y: 86, distance: 29.3
click at [42, 86] on input "SECURITY" at bounding box center [87, 90] width 91 height 9
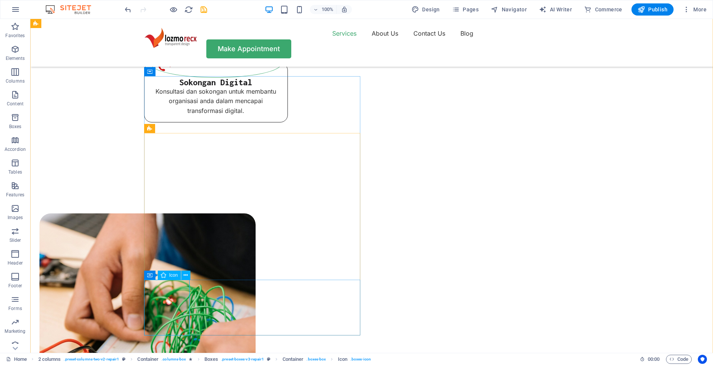
select select "xMidYMid"
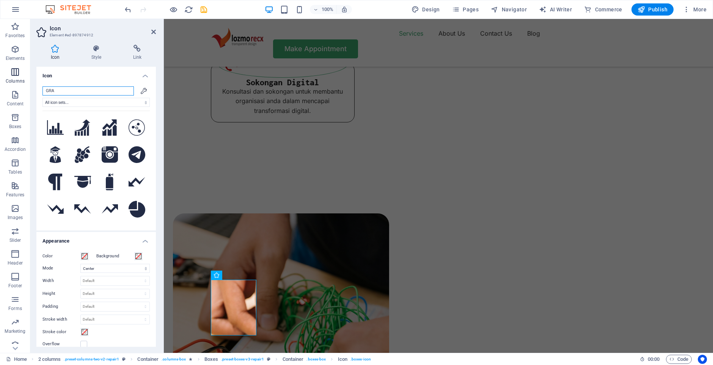
drag, startPoint x: 69, startPoint y: 91, endPoint x: 7, endPoint y: 77, distance: 63.1
click at [42, 86] on input "GRA" at bounding box center [87, 90] width 91 height 9
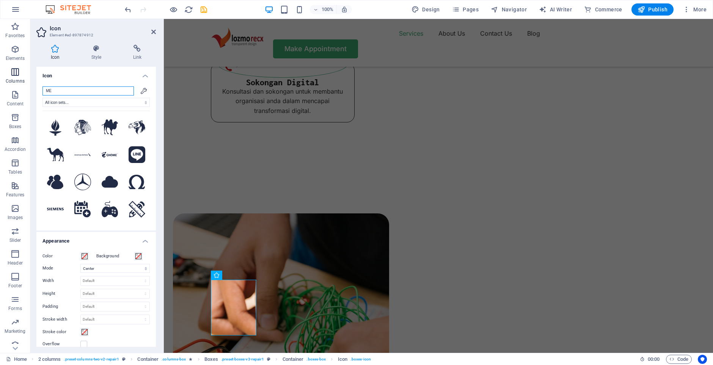
type input "M"
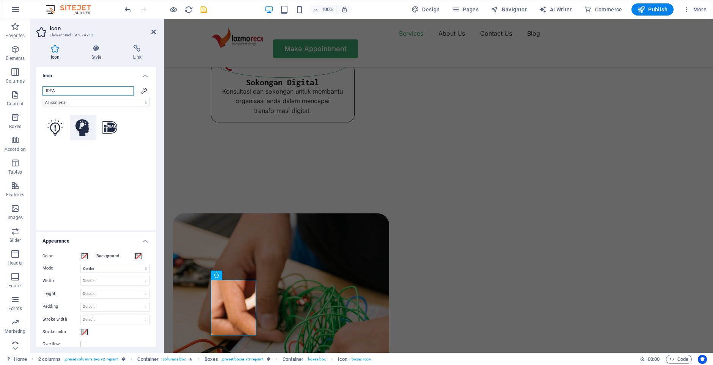
type input "IDEA"
click at [76, 125] on icon at bounding box center [82, 127] width 14 height 17
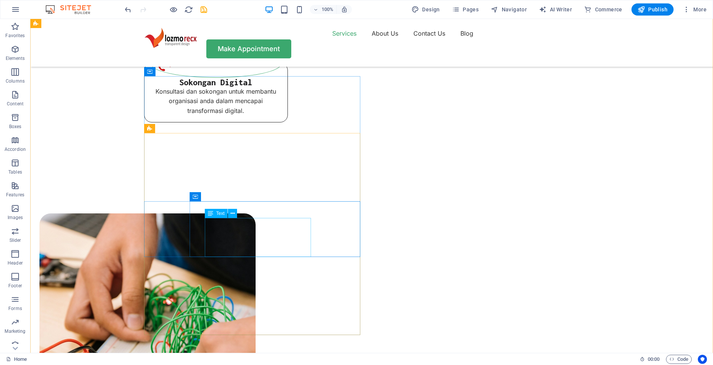
scroll to position [1154, 0]
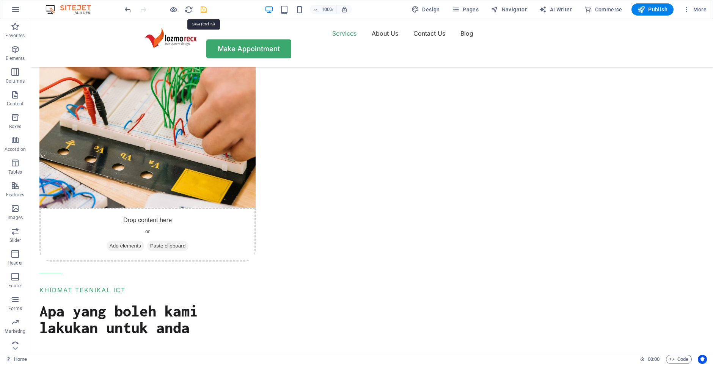
click at [204, 8] on icon "save" at bounding box center [203, 9] width 9 height 9
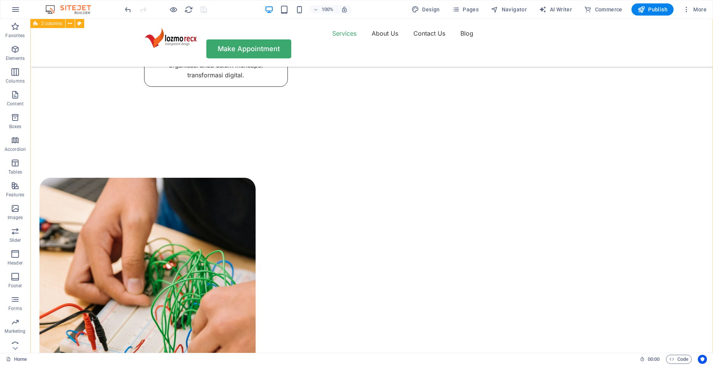
scroll to position [889, 0]
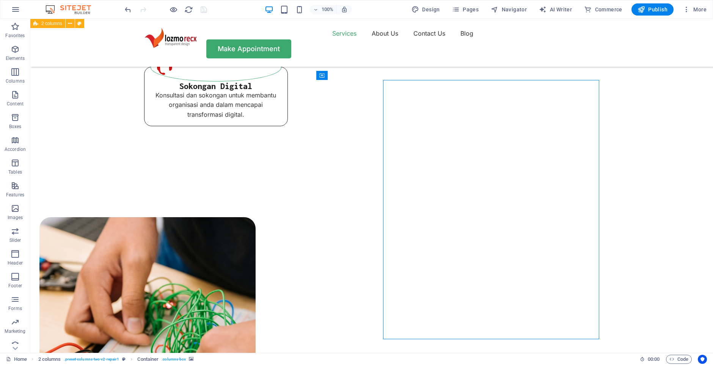
select select "px"
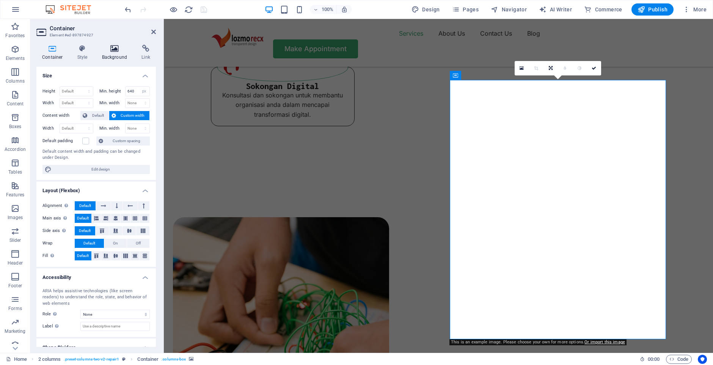
click at [114, 53] on h4 "Background" at bounding box center [116, 53] width 40 height 16
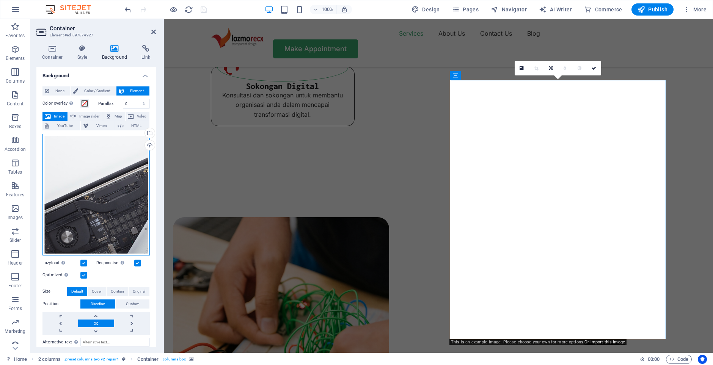
click at [110, 203] on div "Drag files here, click to choose files or select files from Files or our free s…" at bounding box center [95, 195] width 107 height 122
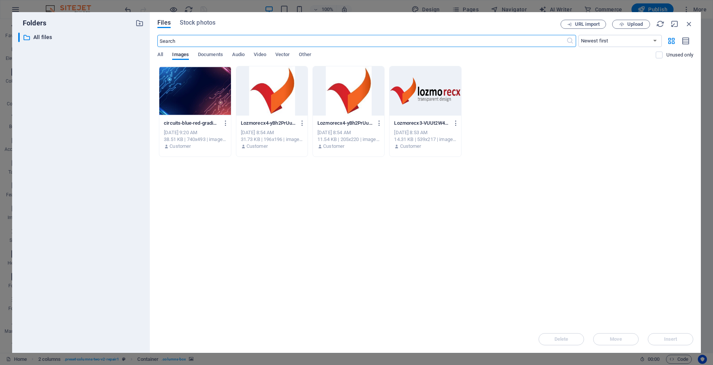
scroll to position [925, 0]
click at [686, 25] on icon "button" at bounding box center [688, 24] width 8 height 8
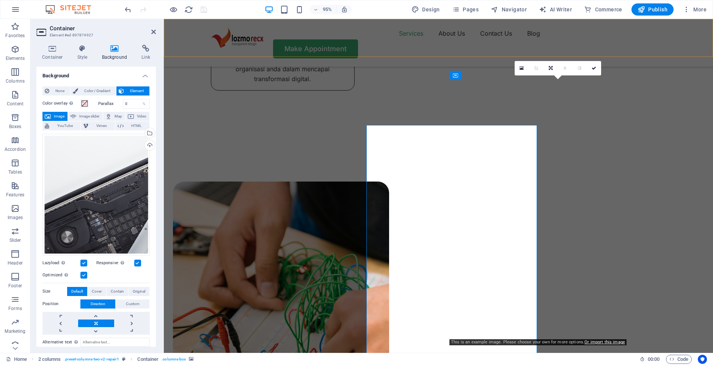
scroll to position [889, 0]
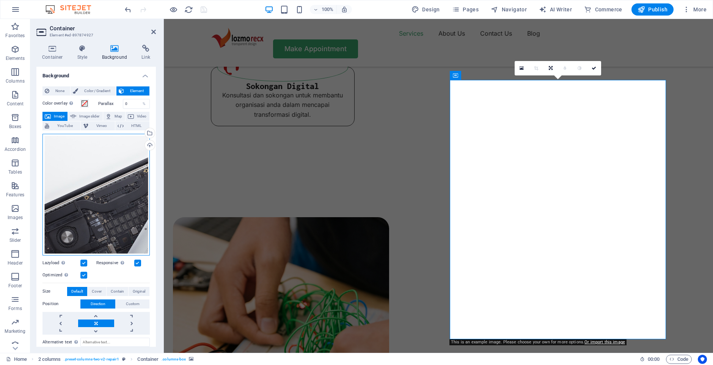
click at [121, 188] on div "Drag files here, click to choose files or select files from Files or our free s…" at bounding box center [95, 195] width 107 height 122
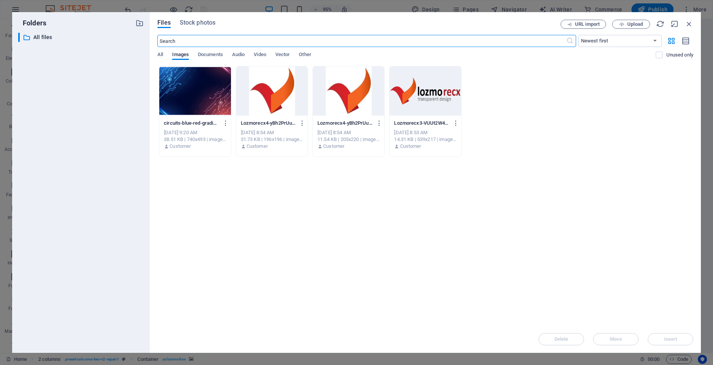
scroll to position [925, 0]
click at [586, 22] on span "URL import" at bounding box center [587, 24] width 25 height 5
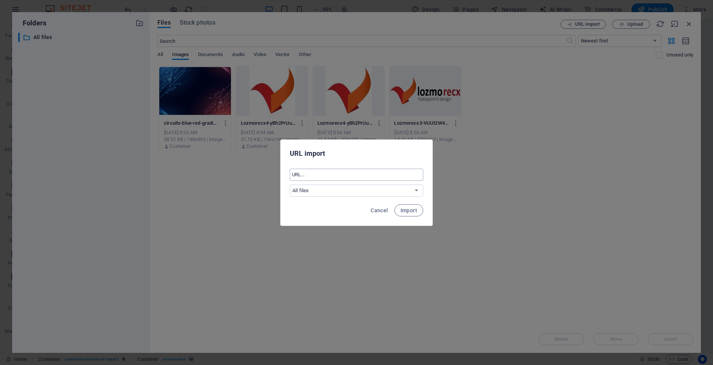
click at [373, 173] on input "text" at bounding box center [356, 175] width 133 height 12
paste input "https://www.founderjar.com/wp-content/uploads/2021/08/The-Absolute-Best-Website…"
type input "https://www.founderjar.com/wp-content/uploads/2021/08/The-Absolute-Best-Website…"
click at [413, 216] on button "Import" at bounding box center [408, 210] width 29 height 12
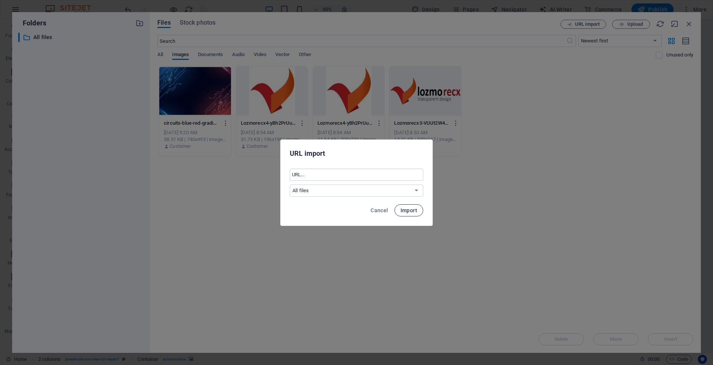
scroll to position [0, 0]
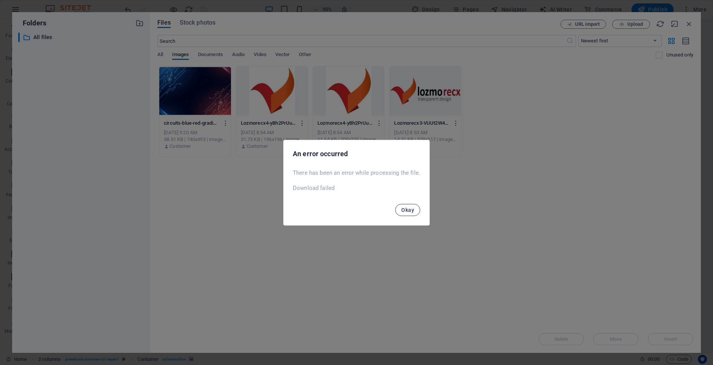
click at [407, 210] on span "Okay" at bounding box center [407, 210] width 13 height 6
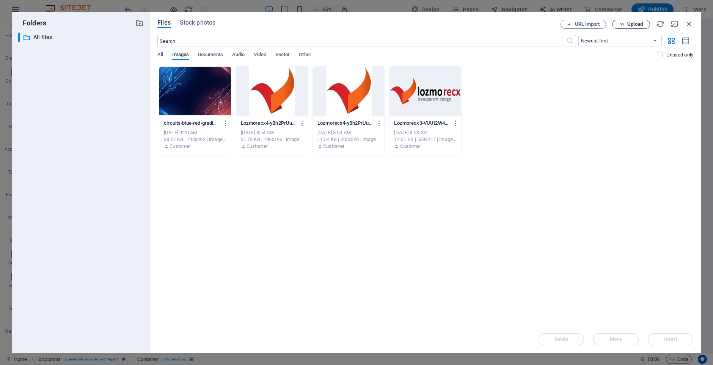
click at [627, 24] on span "Upload" at bounding box center [635, 24] width 16 height 5
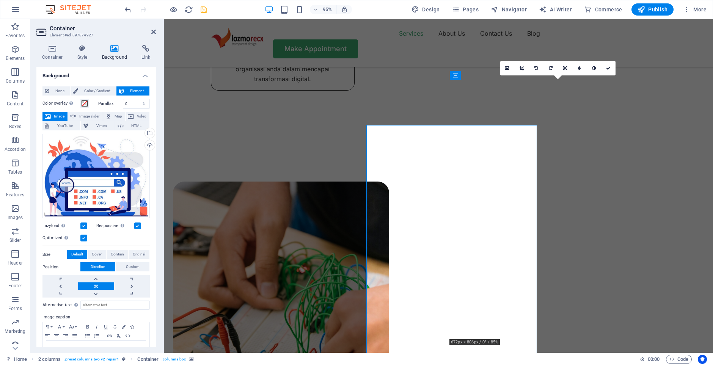
scroll to position [889, 0]
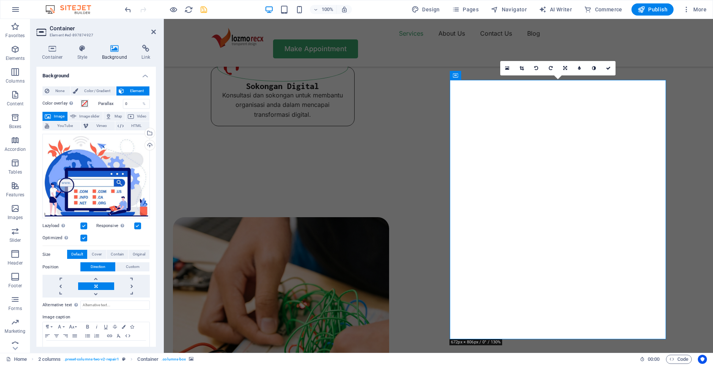
drag, startPoint x: 507, startPoint y: 188, endPoint x: 520, endPoint y: 191, distance: 13.6
click at [525, 71] on link at bounding box center [521, 68] width 14 height 14
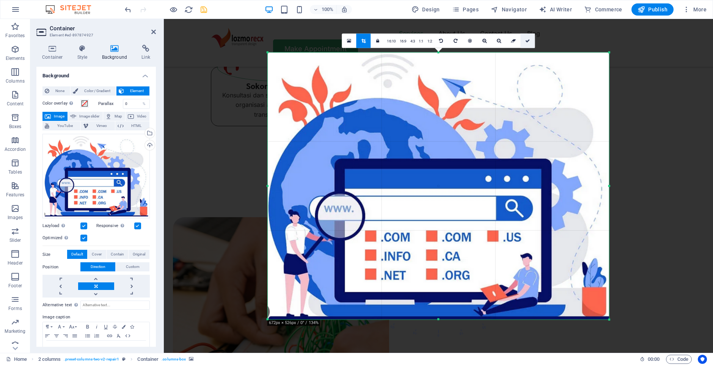
click at [531, 37] on link at bounding box center [527, 40] width 14 height 14
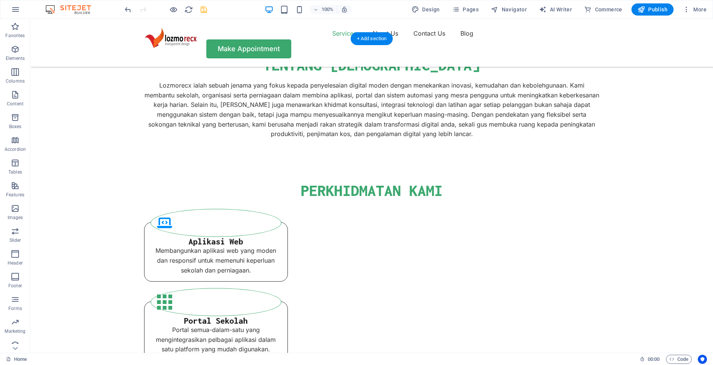
scroll to position [628, 0]
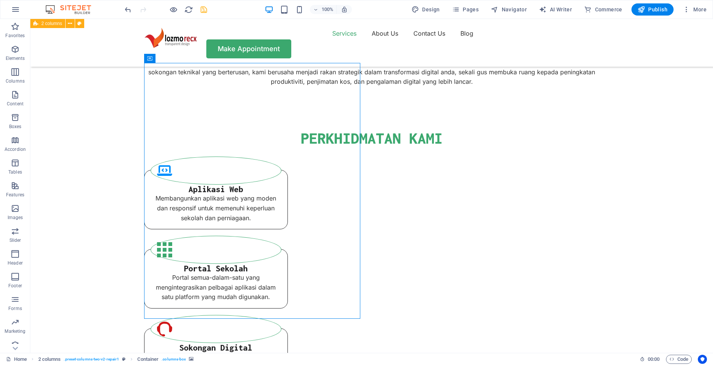
select select "px"
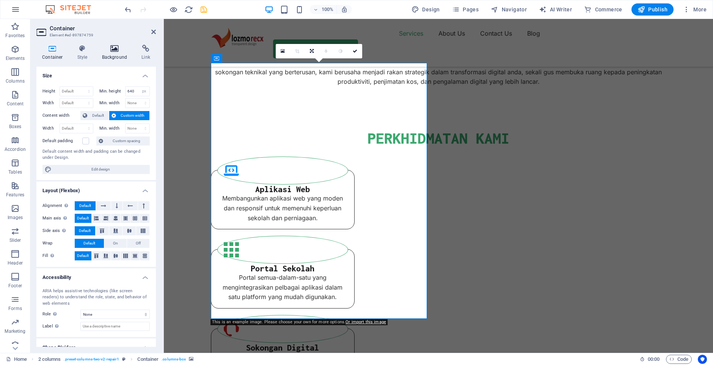
click at [117, 55] on h4 "Background" at bounding box center [116, 53] width 40 height 16
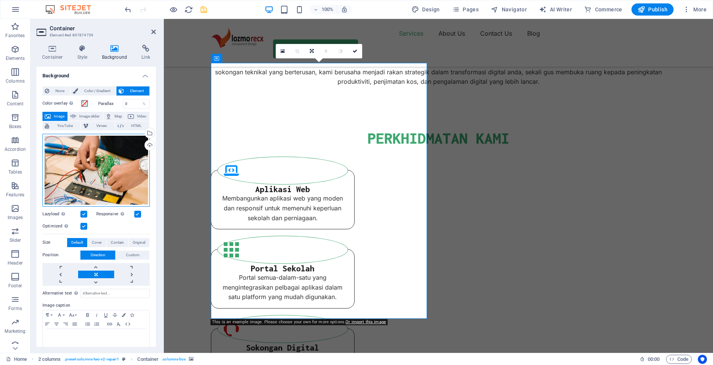
click at [110, 175] on div "Drag files here, click to choose files or select files from Files or our free s…" at bounding box center [95, 170] width 107 height 73
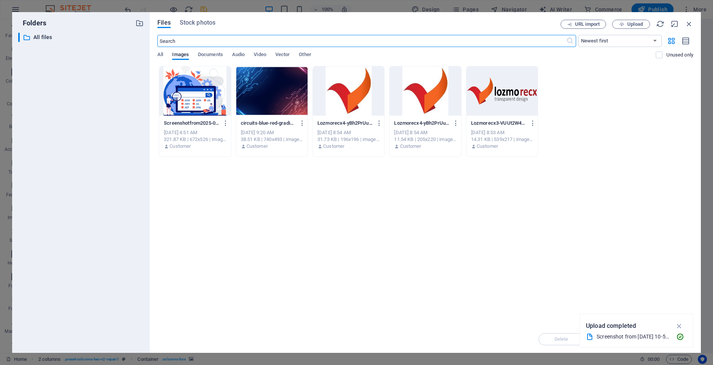
scroll to position [663, 0]
click at [575, 25] on span "URL import" at bounding box center [587, 24] width 25 height 5
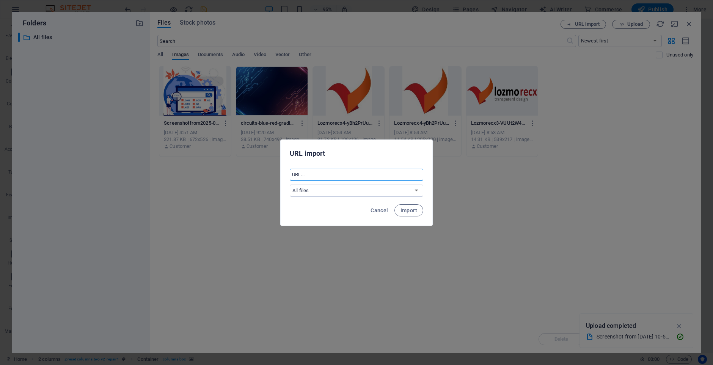
click at [360, 173] on input "text" at bounding box center [356, 175] width 133 height 12
paste input "https://www.cellsmartpos.com/hubfs/Blog%20Featured%20Images/CellSmart%20POS%20B…"
type input "https://www.cellsmartpos.com/hubfs/Blog%20Featured%20Images/CellSmart%20POS%20B…"
click at [411, 215] on button "Import" at bounding box center [408, 210] width 29 height 12
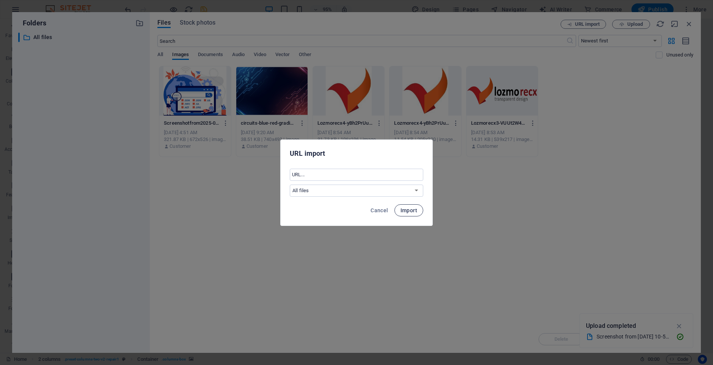
scroll to position [0, 0]
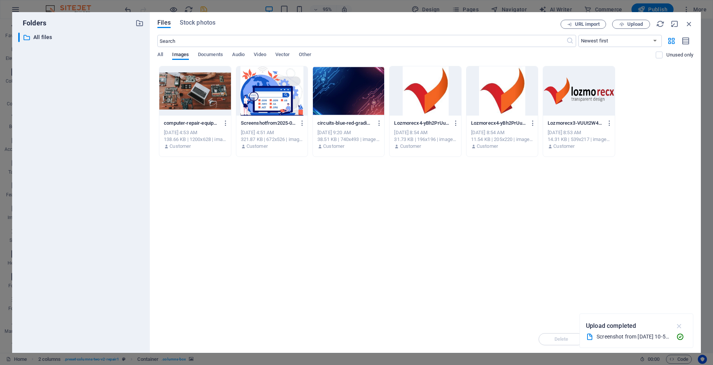
click at [679, 328] on icon "button" at bounding box center [679, 326] width 9 height 8
click at [213, 93] on div at bounding box center [194, 90] width 71 height 49
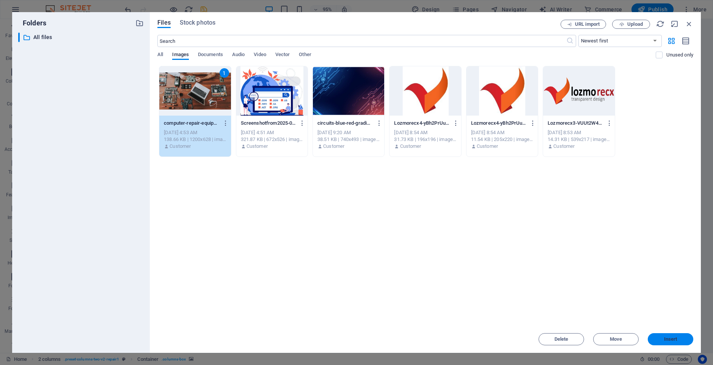
click at [666, 343] on button "Insert" at bounding box center [669, 339] width 45 height 12
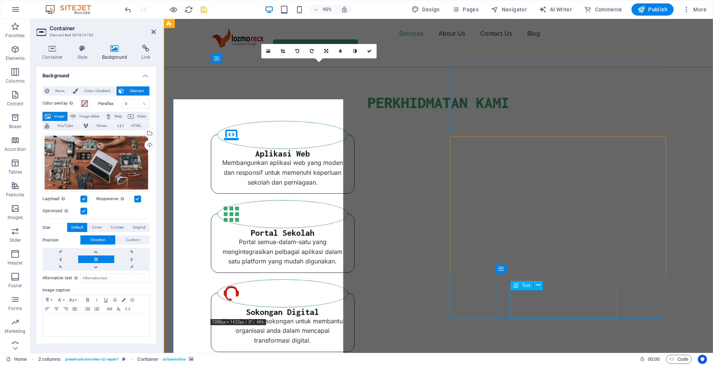
scroll to position [628, 0]
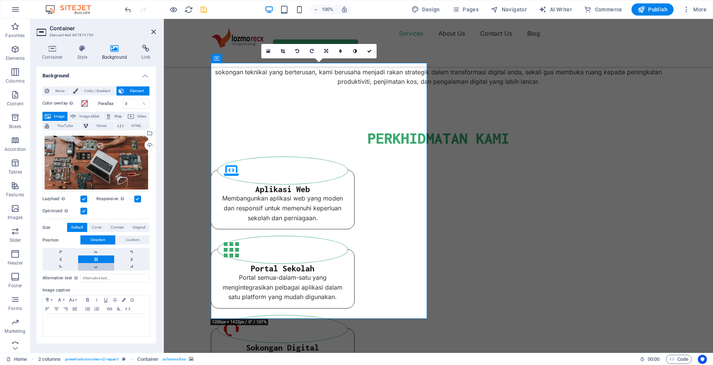
click at [96, 269] on link at bounding box center [96, 267] width 36 height 8
click at [66, 261] on link at bounding box center [60, 259] width 36 height 8
click at [132, 263] on link at bounding box center [132, 267] width 36 height 8
click at [99, 260] on link at bounding box center [96, 259] width 36 height 8
click at [95, 229] on span "Cover" at bounding box center [97, 227] width 10 height 9
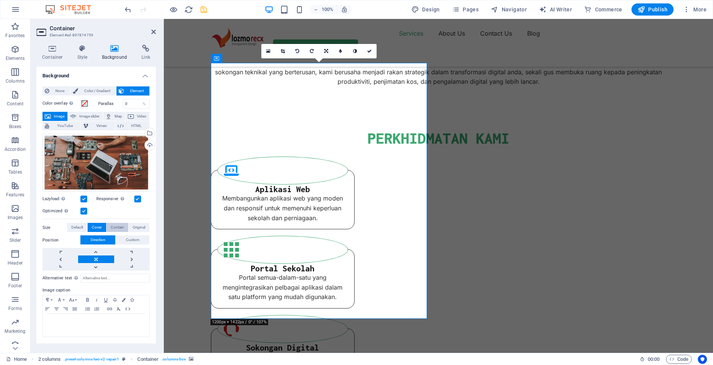
click at [115, 227] on span "Contain" at bounding box center [117, 227] width 13 height 9
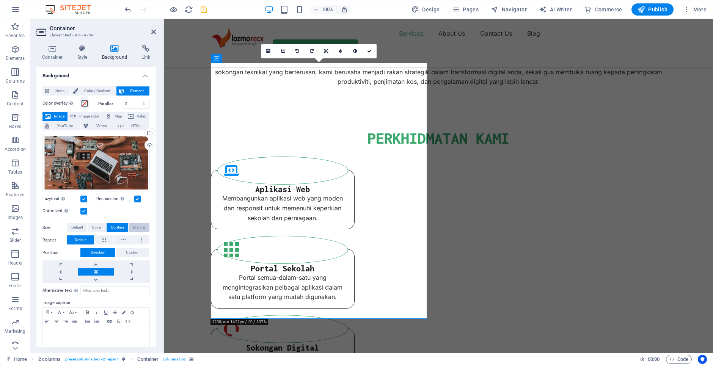
click at [137, 230] on span "Original" at bounding box center [139, 227] width 13 height 9
click at [102, 242] on icon at bounding box center [104, 239] width 4 height 9
click at [123, 241] on icon at bounding box center [123, 239] width 4 height 9
click at [138, 240] on button at bounding box center [141, 239] width 16 height 9
click at [82, 240] on span "Default" at bounding box center [81, 239] width 12 height 9
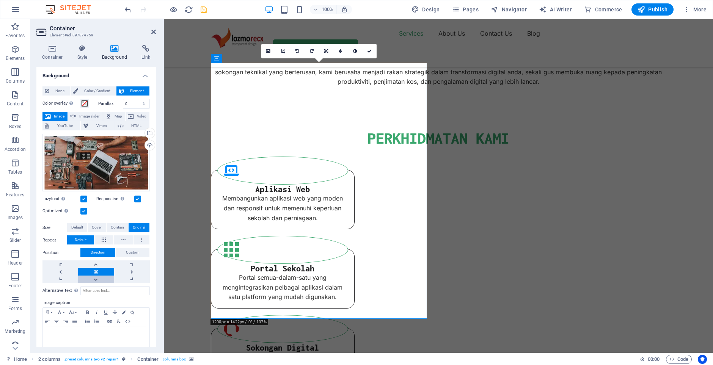
click at [98, 280] on link at bounding box center [96, 280] width 36 height 8
click at [80, 229] on span "Default" at bounding box center [77, 227] width 12 height 9
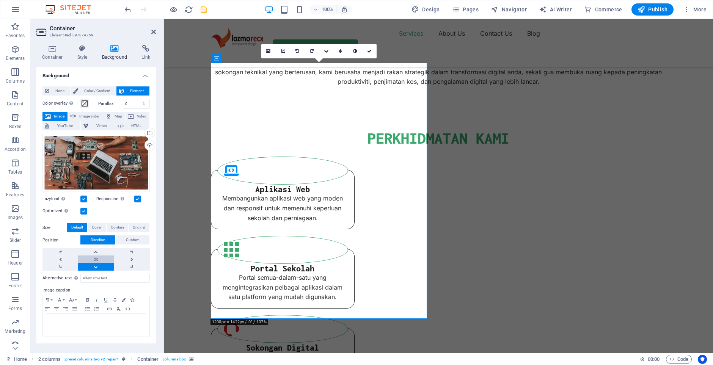
click at [97, 260] on link at bounding box center [96, 259] width 36 height 8
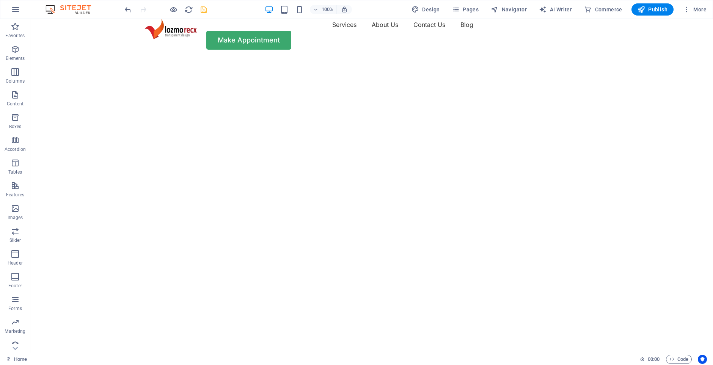
scroll to position [0, 0]
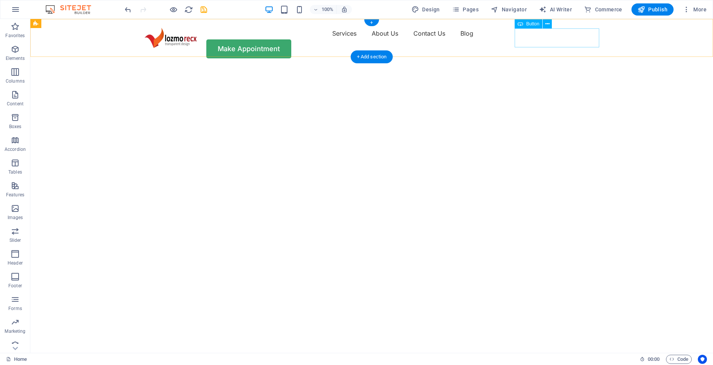
click at [558, 40] on div "Make Appointment" at bounding box center [371, 48] width 455 height 19
click at [559, 39] on div "Make Appointment" at bounding box center [371, 48] width 455 height 19
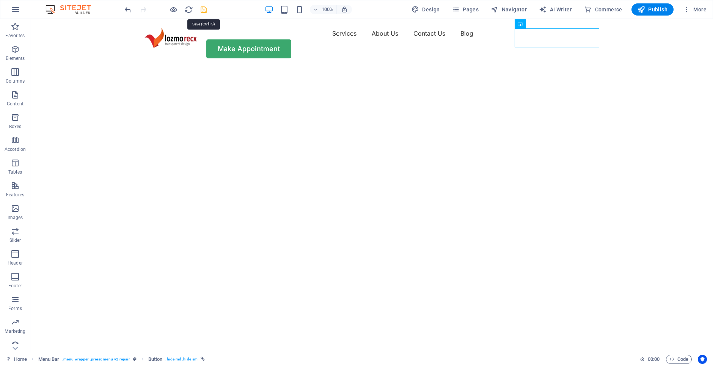
click at [202, 10] on icon "save" at bounding box center [203, 9] width 9 height 9
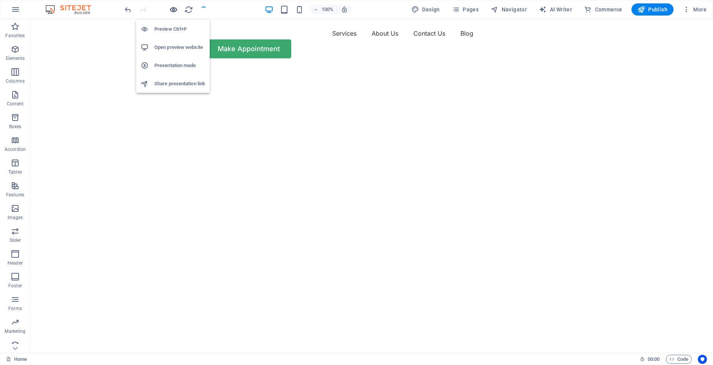
click at [176, 11] on icon "button" at bounding box center [173, 9] width 9 height 9
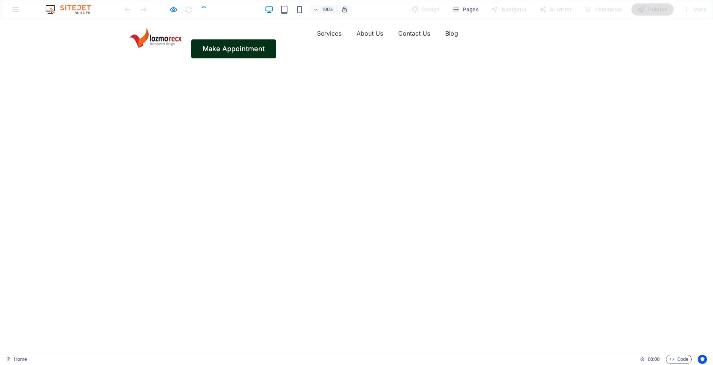
click at [276, 39] on link "Make Appointment" at bounding box center [233, 48] width 85 height 19
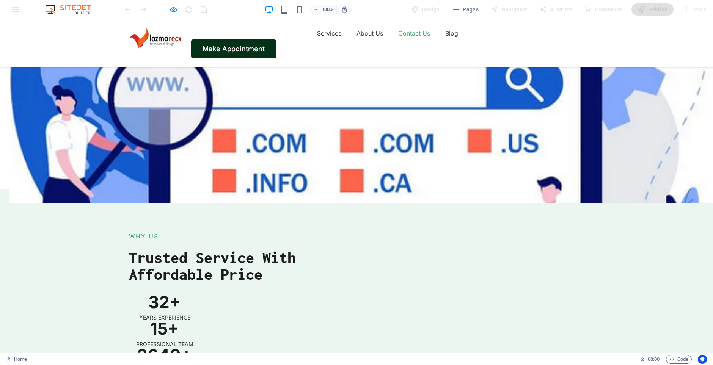
scroll to position [2366, 0]
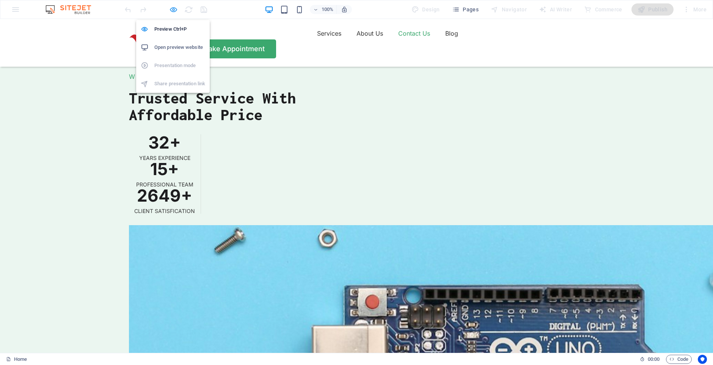
click at [174, 11] on icon "button" at bounding box center [173, 9] width 9 height 9
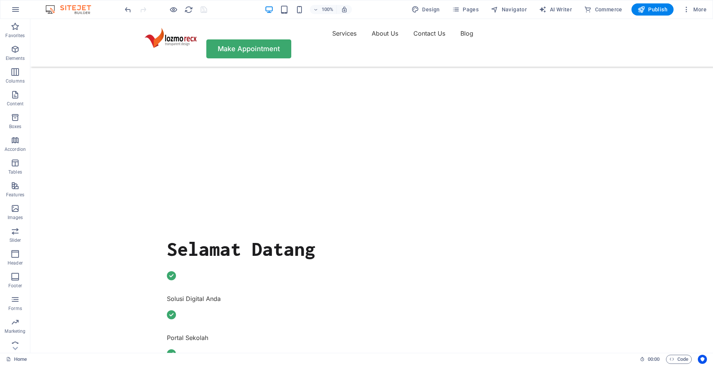
scroll to position [0, 0]
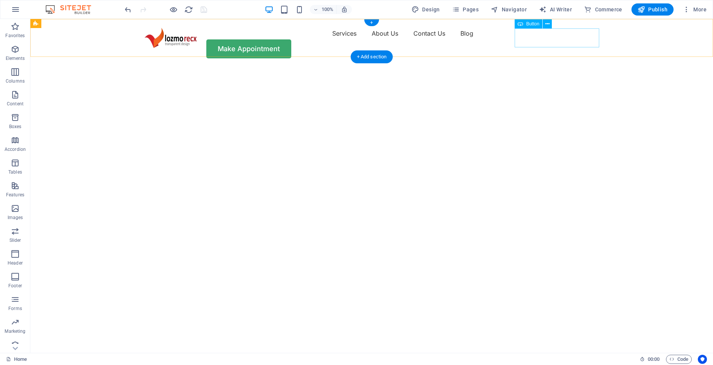
click at [562, 39] on div "Make Appointment" at bounding box center [371, 48] width 455 height 19
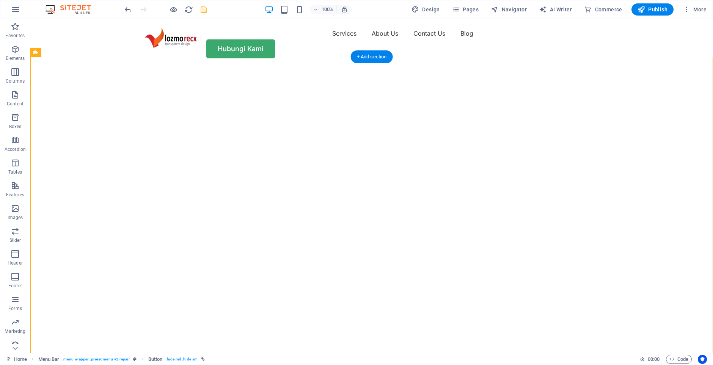
select select "vh"
select select "fade"
select select "ms"
select select "s"
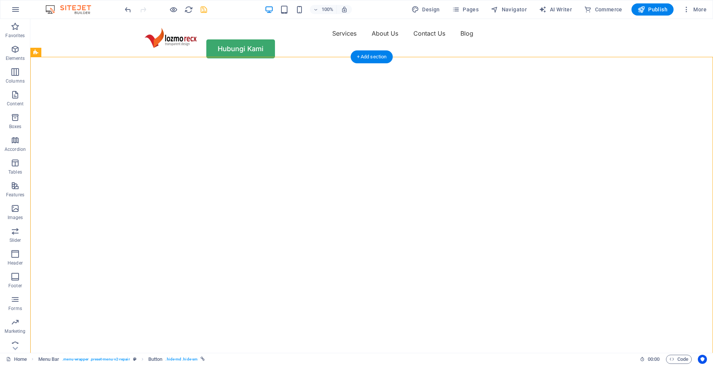
select select "progressive"
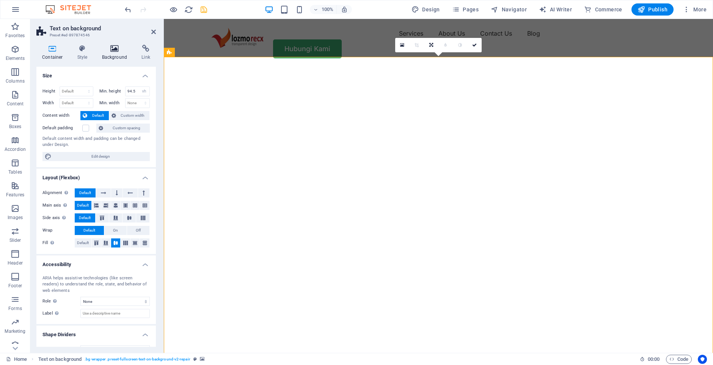
click at [118, 54] on h4 "Background" at bounding box center [116, 53] width 40 height 16
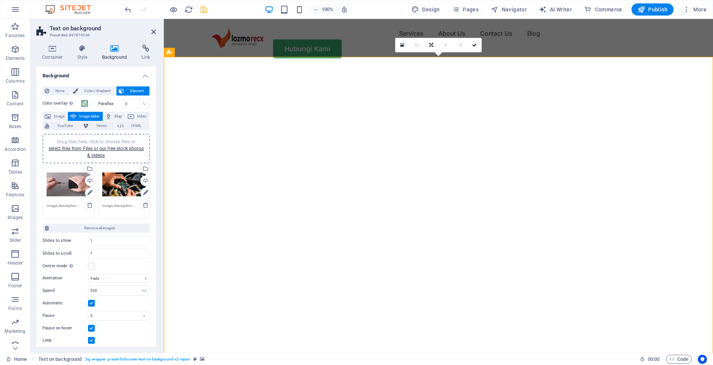
click at [60, 191] on div "Drag files here, click to choose files or select files from Files or our free s…" at bounding box center [69, 184] width 44 height 30
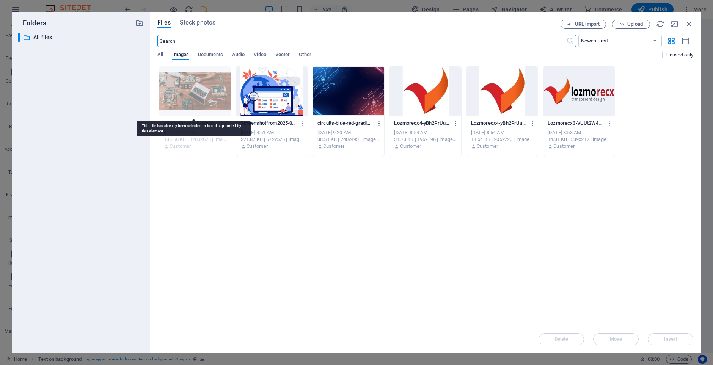
click at [204, 102] on div at bounding box center [194, 90] width 71 height 49
click at [297, 235] on div "Drop files here to upload them instantly computer-repair-equipment-lR7DOMfb-_eG…" at bounding box center [425, 196] width 536 height 260
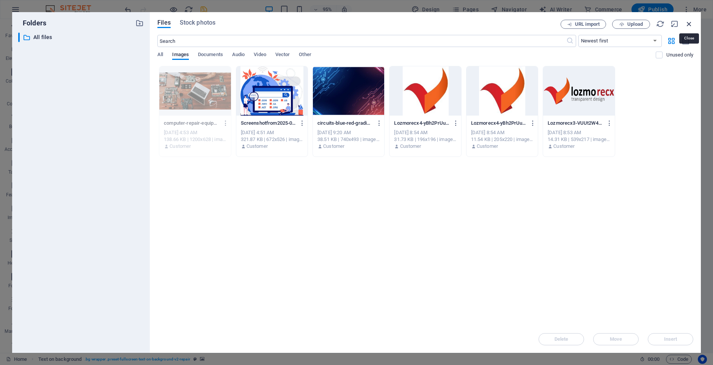
click at [689, 23] on icon "button" at bounding box center [688, 24] width 8 height 8
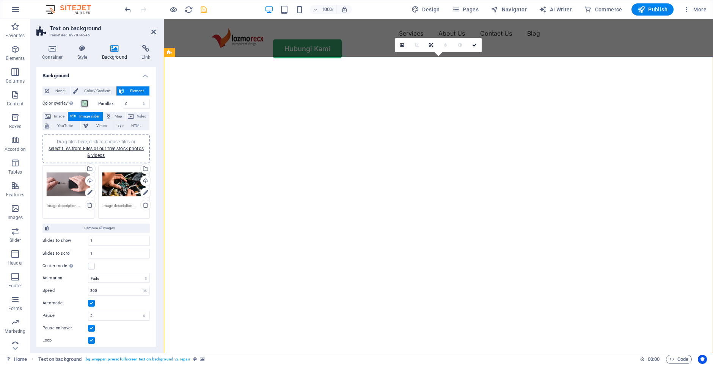
click at [58, 190] on div "Drag files here, click to choose files or select files from Files or our free s…" at bounding box center [69, 184] width 44 height 30
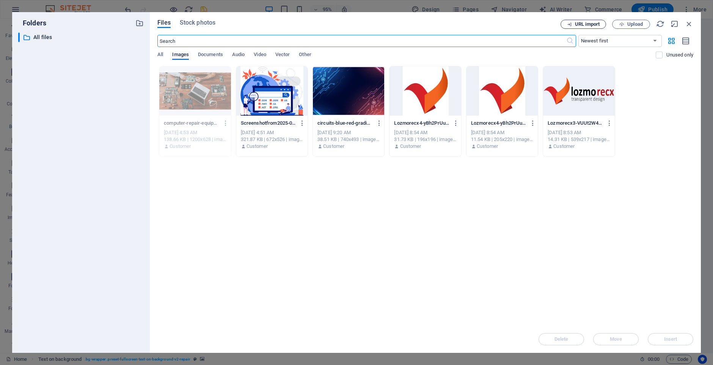
click at [587, 26] on span "URL import" at bounding box center [587, 24] width 25 height 5
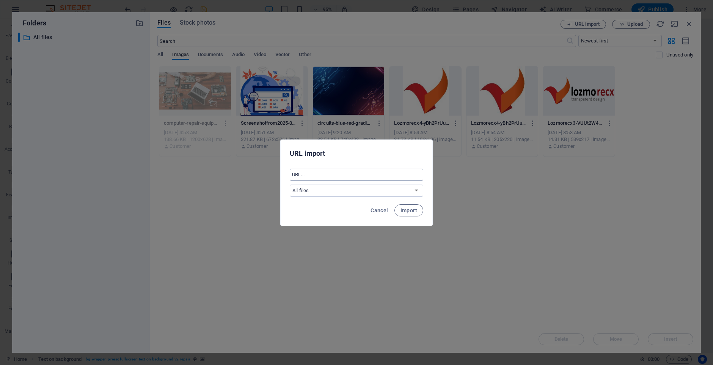
click at [345, 178] on input "text" at bounding box center [356, 175] width 133 height 12
paste input "https://www.mycomputerrepair.com.my/wp-content/uploads/2024/07/Computer-Repair-…"
type input "https://www.mycomputerrepair.com.my/wp-content/uploads/2024/07/Computer-Repair-…"
click at [405, 215] on button "Import" at bounding box center [408, 210] width 29 height 12
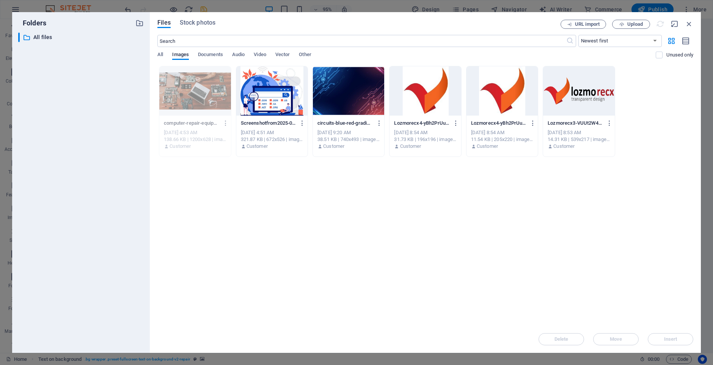
scroll to position [0, 0]
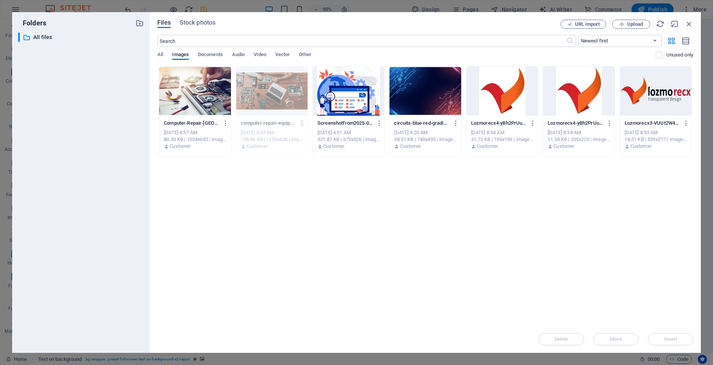
click at [199, 111] on div at bounding box center [194, 90] width 71 height 49
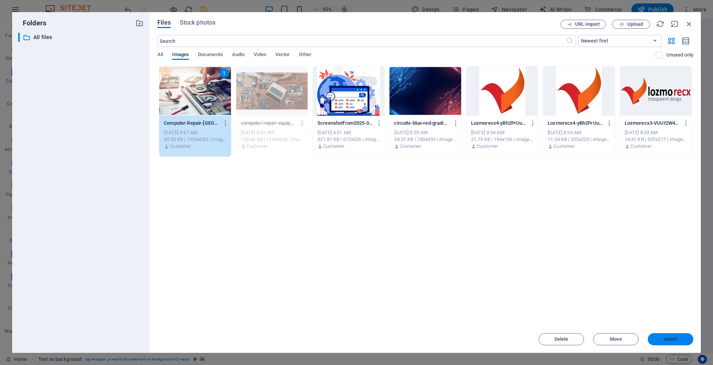
click at [681, 341] on button "Insert" at bounding box center [669, 339] width 45 height 12
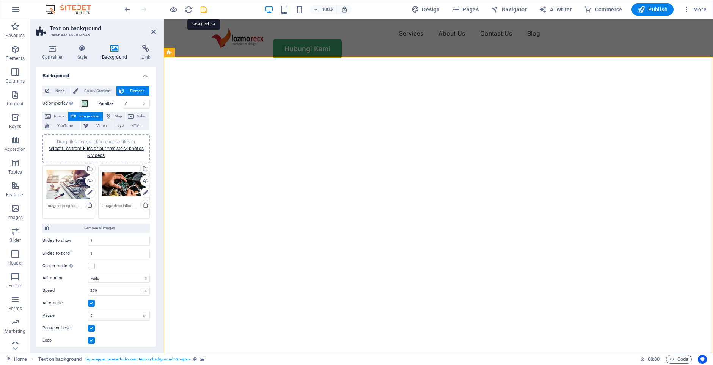
drag, startPoint x: 205, startPoint y: 13, endPoint x: 161, endPoint y: 13, distance: 43.6
click at [205, 13] on icon "save" at bounding box center [203, 9] width 9 height 9
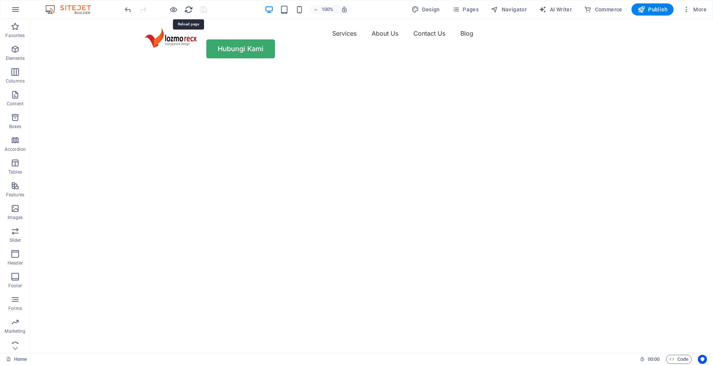
click at [189, 13] on icon "reload" at bounding box center [188, 9] width 9 height 9
click at [210, 190] on button at bounding box center [207, 189] width 9 height 9
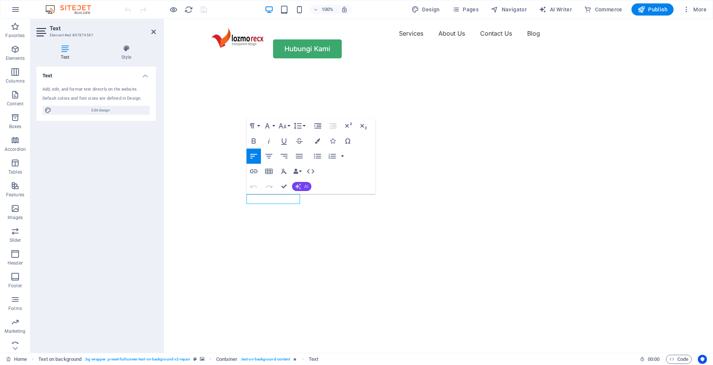
click at [305, 187] on span "AI" at bounding box center [306, 186] width 4 height 5
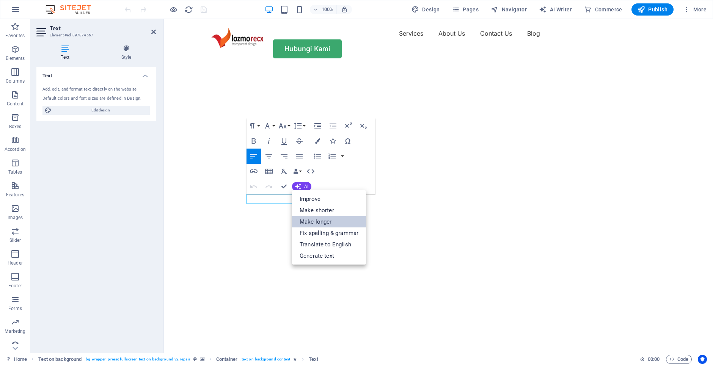
click at [323, 223] on link "Make longer" at bounding box center [329, 221] width 74 height 11
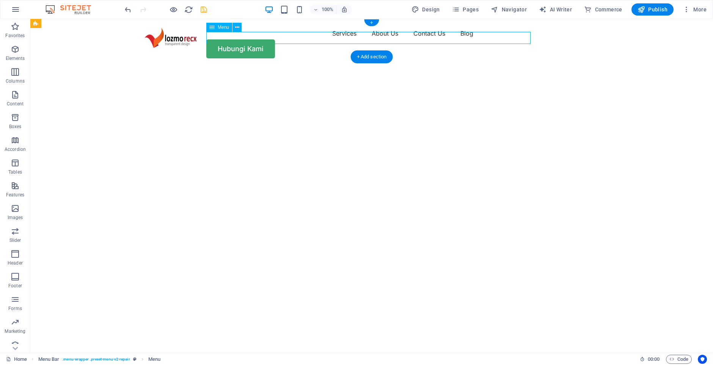
select select "1"
select select
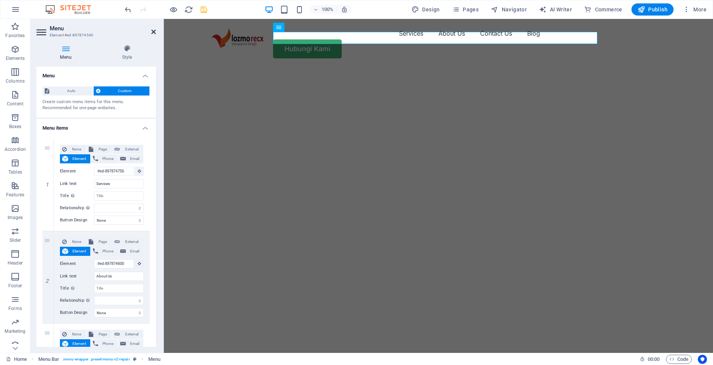
click at [155, 33] on icon at bounding box center [153, 32] width 5 height 6
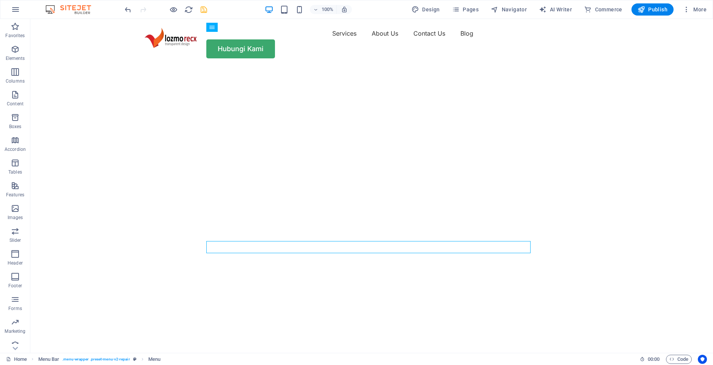
click at [202, 12] on icon "save" at bounding box center [203, 9] width 9 height 9
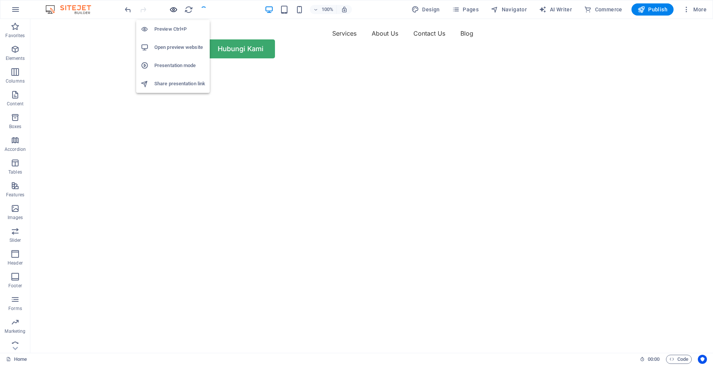
click at [175, 9] on icon "button" at bounding box center [173, 9] width 9 height 9
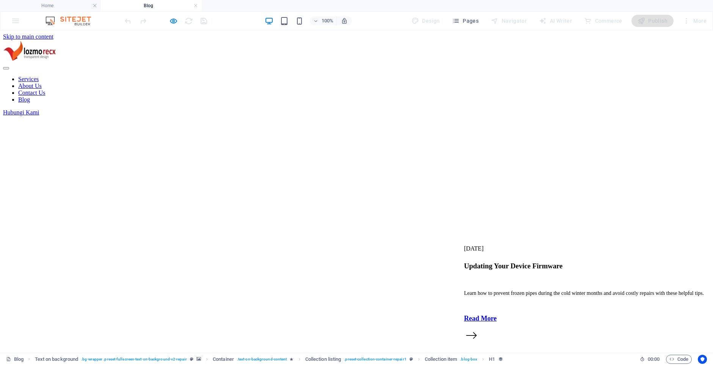
click at [193, 5] on h4 "Blog" at bounding box center [151, 6] width 101 height 8
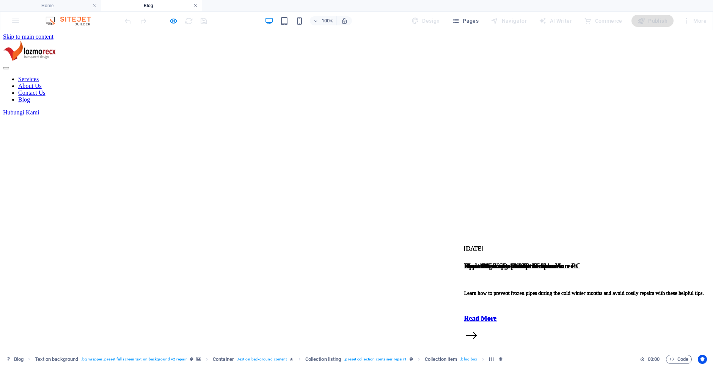
click at [196, 7] on link at bounding box center [195, 5] width 5 height 7
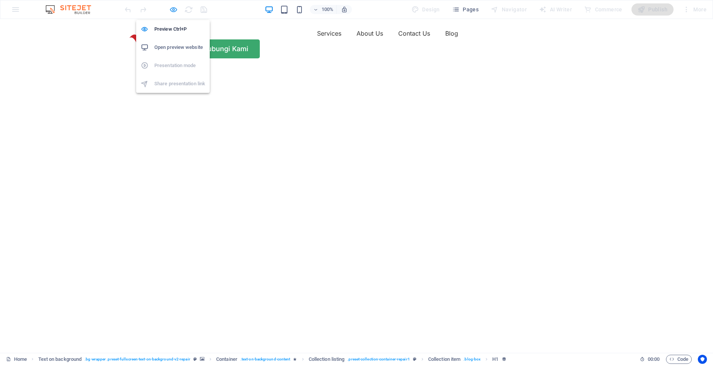
click at [175, 12] on icon "button" at bounding box center [173, 9] width 9 height 9
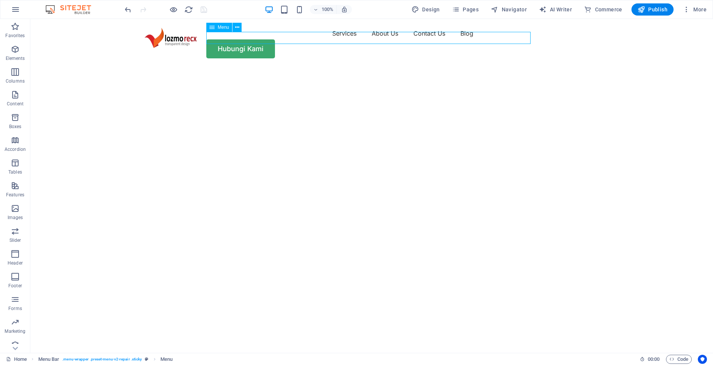
select select "1"
select select
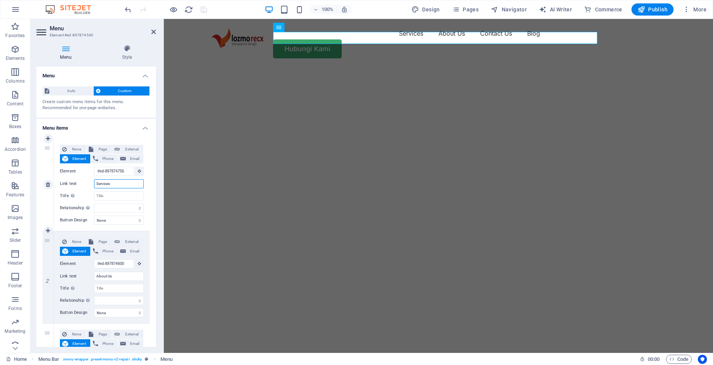
drag, startPoint x: 117, startPoint y: 186, endPoint x: 84, endPoint y: 182, distance: 33.7
click at [94, 182] on input "Services" at bounding box center [119, 183] width 50 height 9
type input "Per"
select select
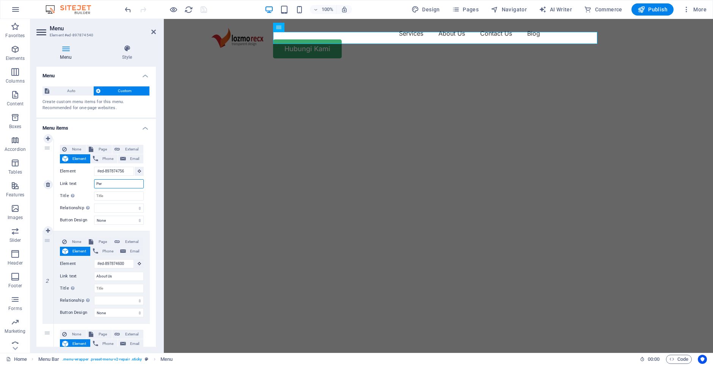
select select
type input "Perkhidmatan"
select select
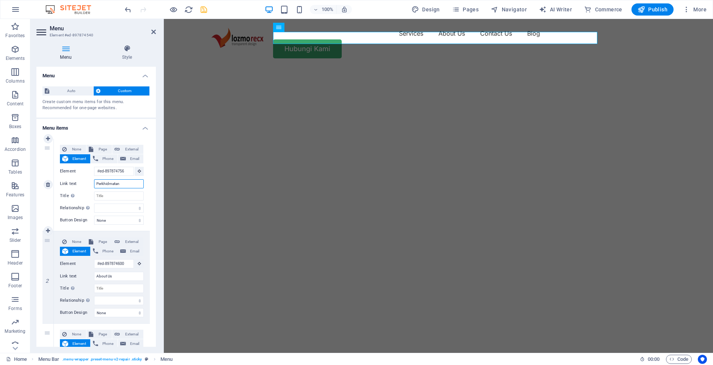
select select
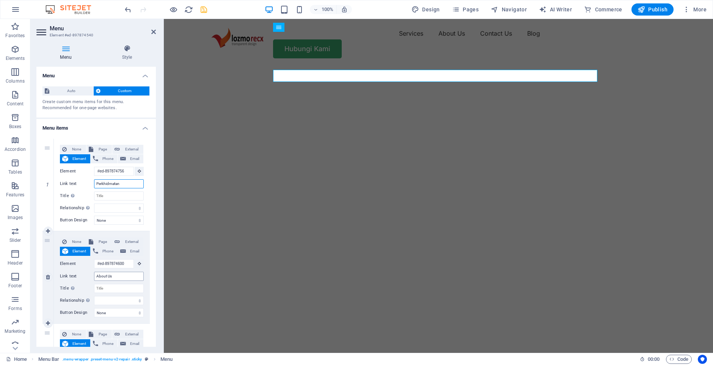
type input "Perkhidmatan"
drag, startPoint x: 116, startPoint y: 276, endPoint x: 86, endPoint y: 269, distance: 31.0
click at [94, 276] on input "About Us" at bounding box center [119, 276] width 50 height 9
type input "Te"
select select
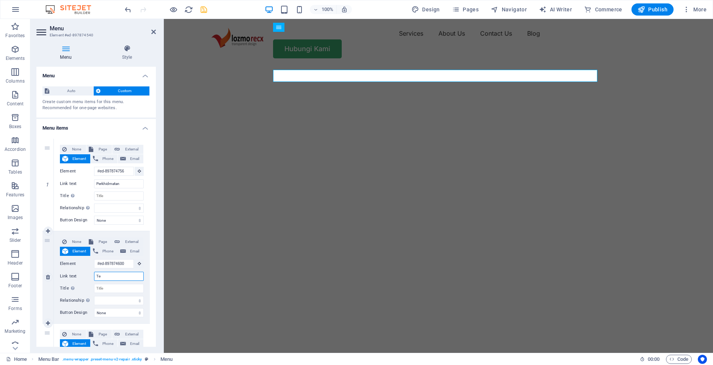
select select
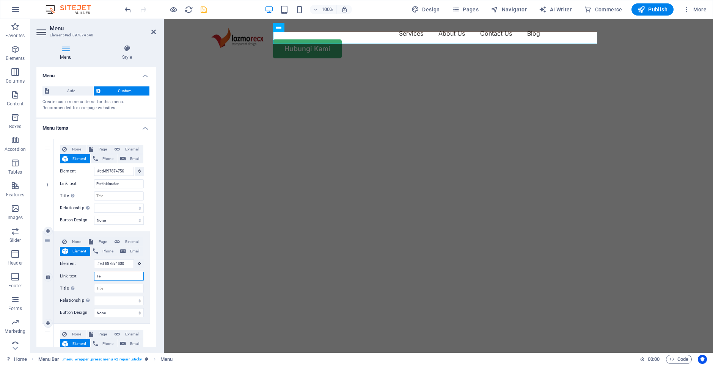
type input "Ten"
select select
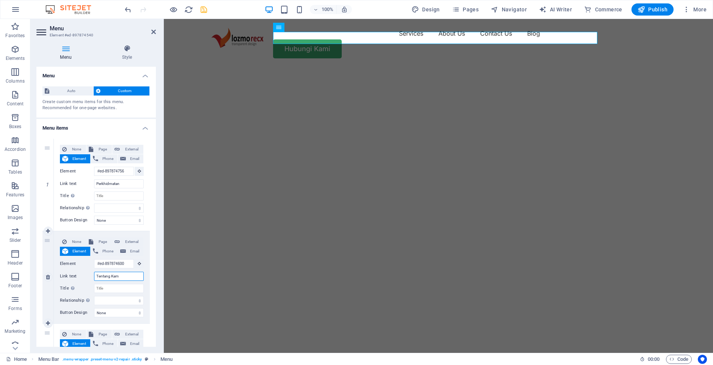
type input "Tentang Kami"
select select
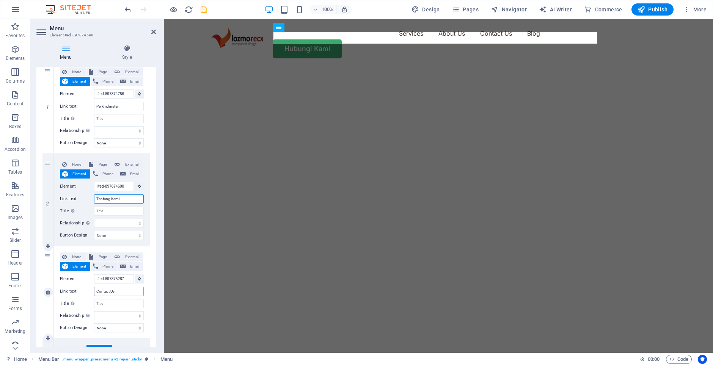
scroll to position [116, 0]
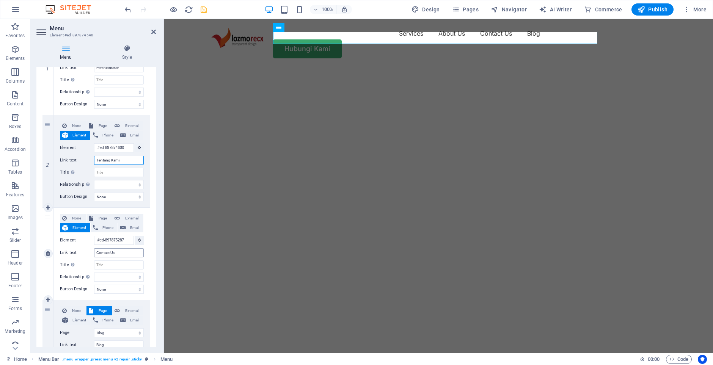
type input "Tentang Kami"
drag, startPoint x: 124, startPoint y: 251, endPoint x: 36, endPoint y: 248, distance: 88.4
click at [94, 249] on input "Contact Us" at bounding box center [119, 252] width 50 height 9
type input "Hubun"
select select
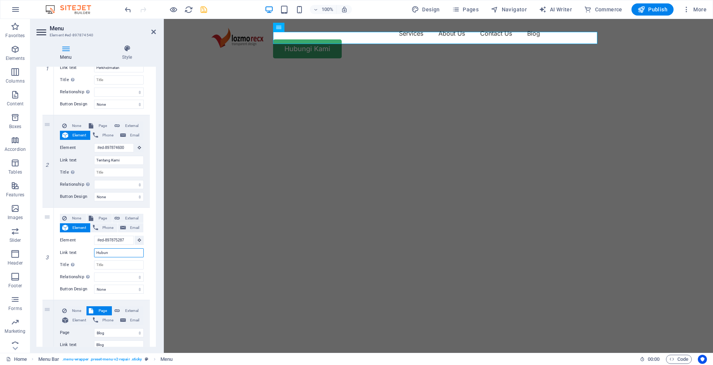
select select
type input "Hubungi"
select select
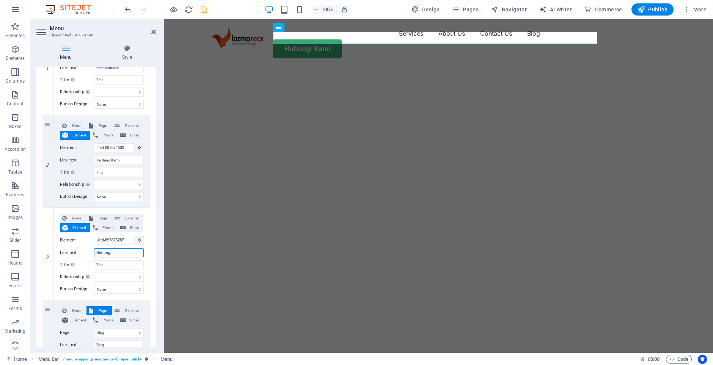
select select
type input "Hubungi Kami"
select select
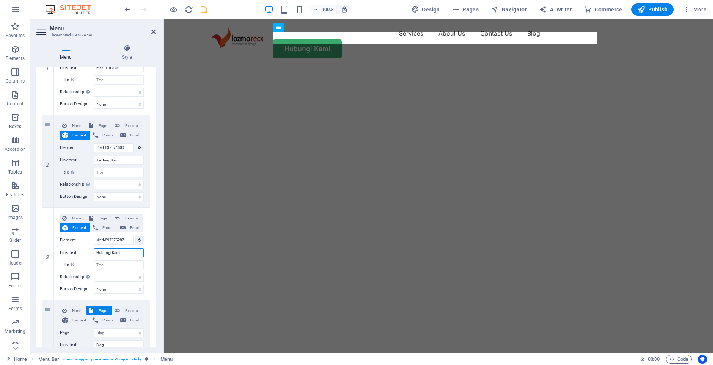
select select
type input "Hub"
select select
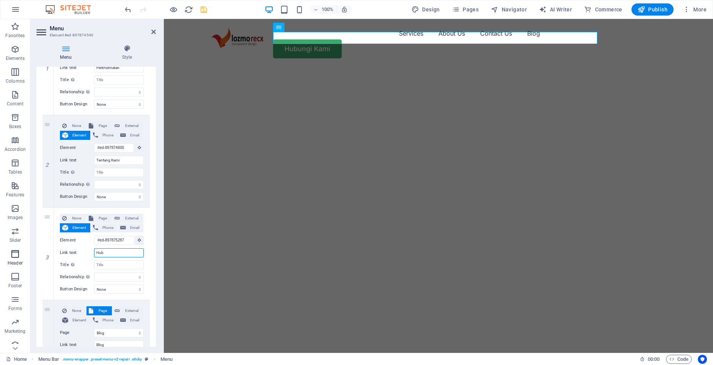
select select
type input "Hub"
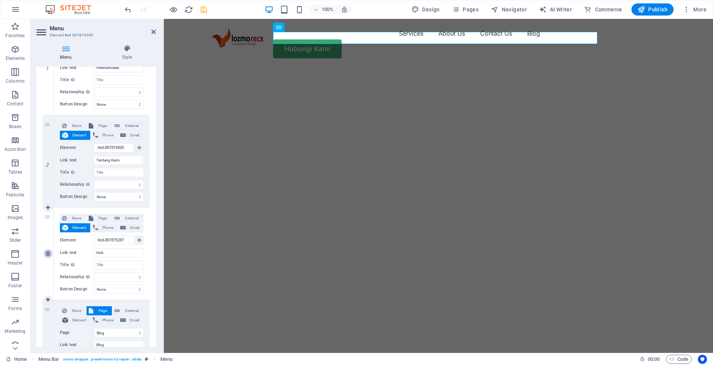
click at [51, 252] on link at bounding box center [48, 253] width 9 height 9
select select
select select "1"
type input "Blog"
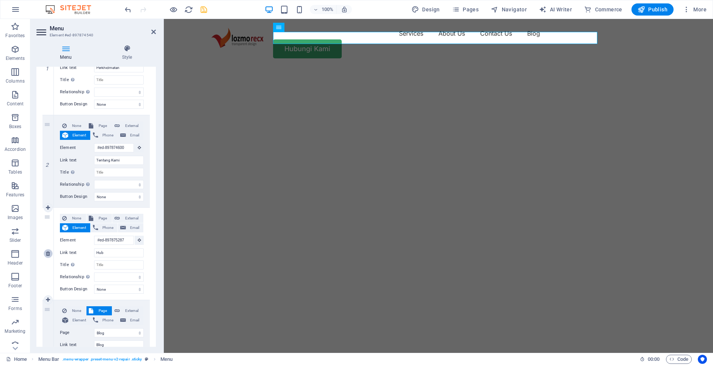
select select
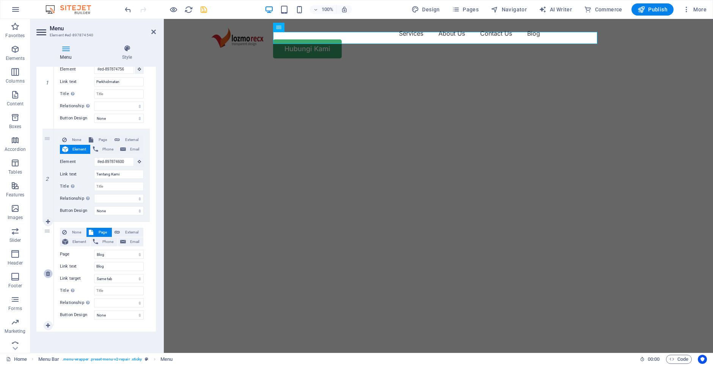
scroll to position [102, 0]
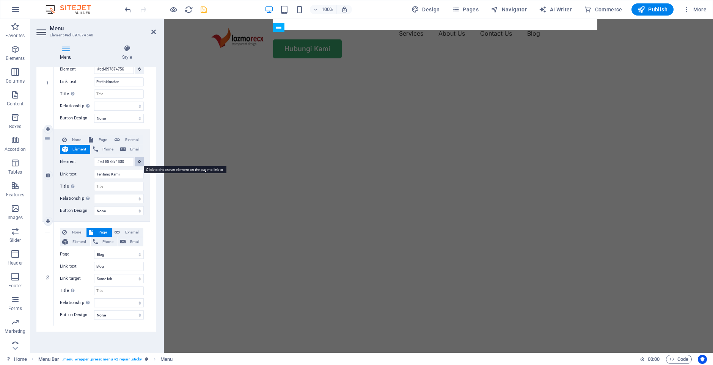
click at [138, 160] on icon at bounding box center [139, 162] width 3 height 4
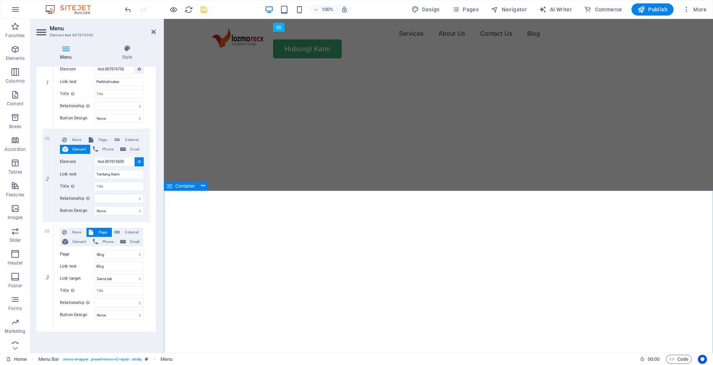
select select
type input "#ed-898024999"
select select
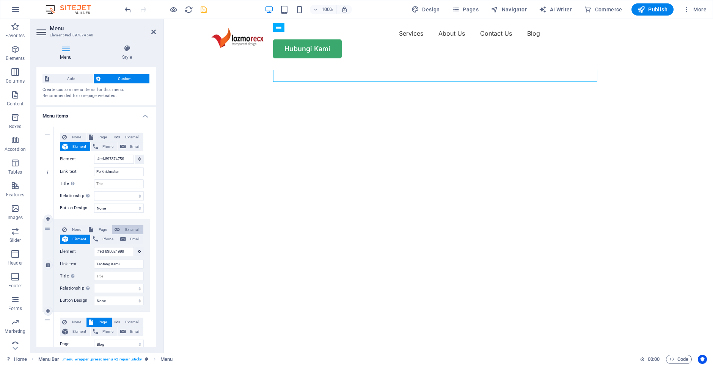
scroll to position [0, 0]
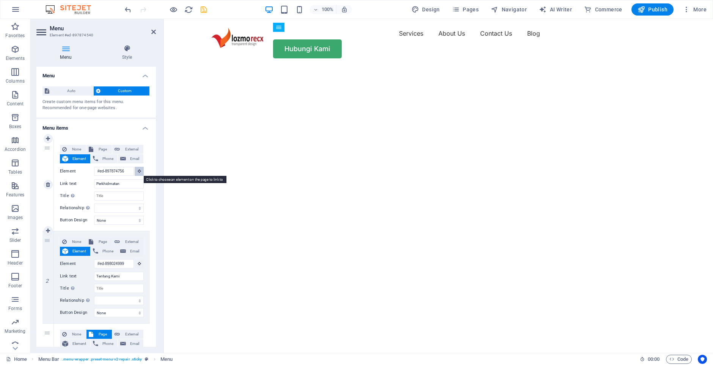
click at [138, 173] on icon at bounding box center [139, 171] width 3 height 4
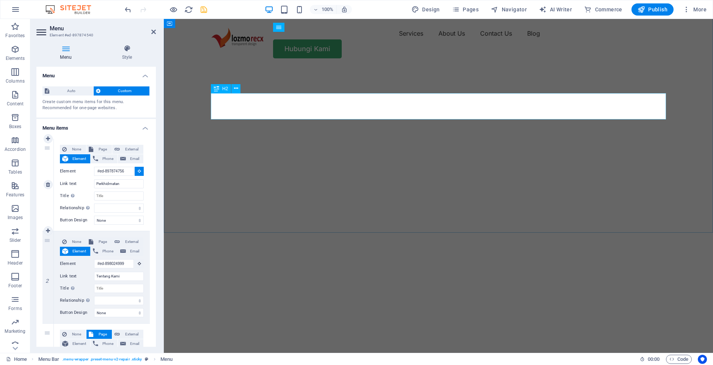
type input "#ed-898025014"
select select
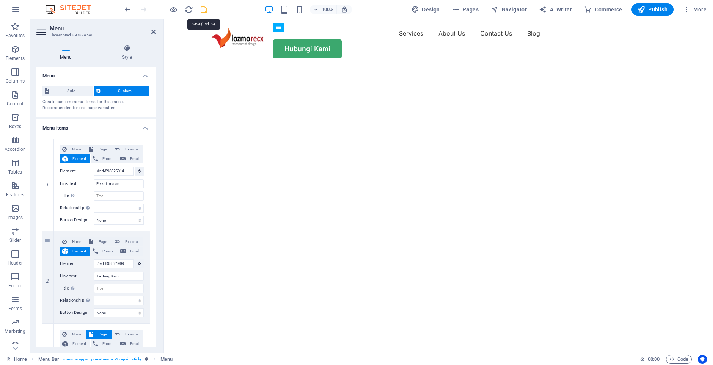
click at [202, 11] on icon "save" at bounding box center [203, 9] width 9 height 9
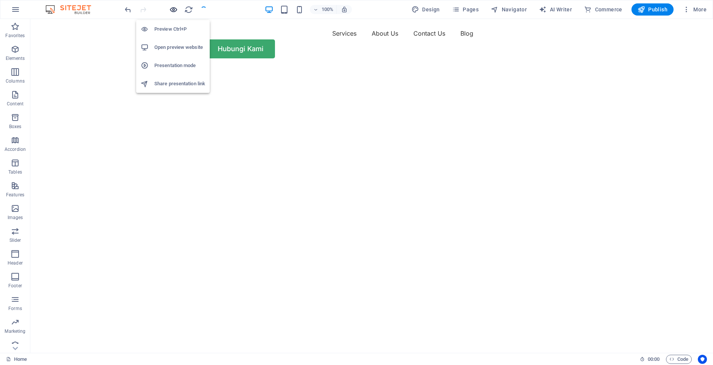
click at [175, 11] on icon "button" at bounding box center [173, 9] width 9 height 9
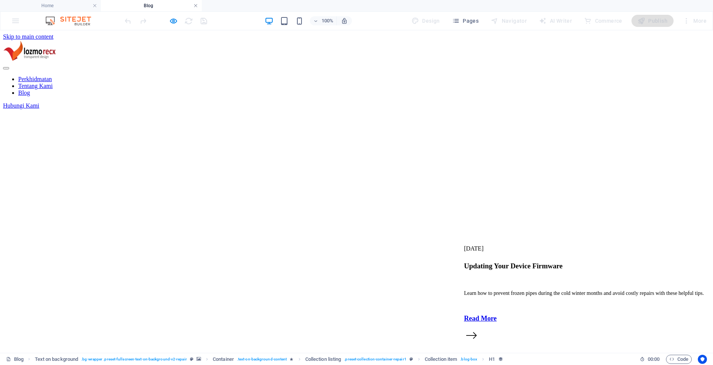
click at [196, 7] on link at bounding box center [195, 5] width 5 height 7
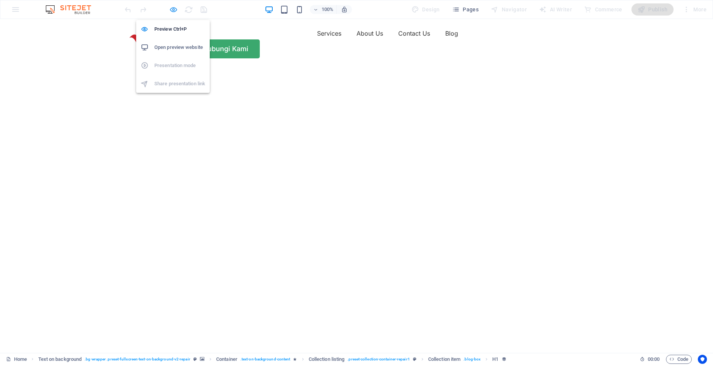
click at [172, 9] on icon "button" at bounding box center [173, 9] width 9 height 9
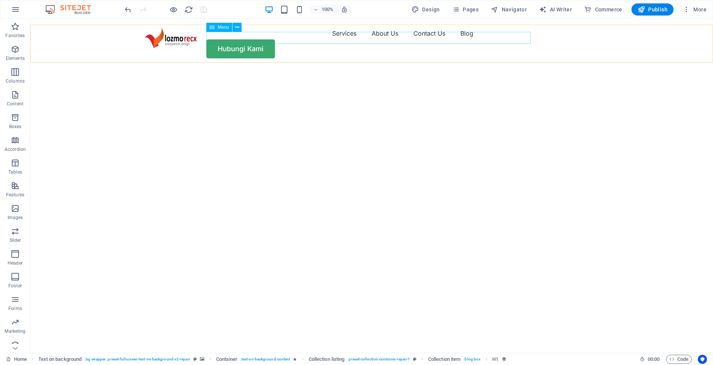
select select "1"
select select
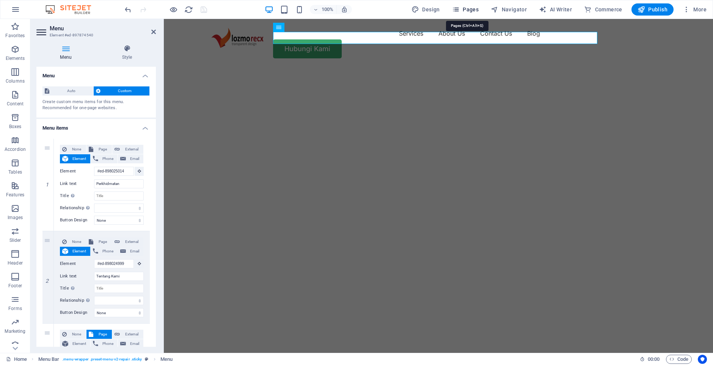
click at [462, 11] on span "Pages" at bounding box center [465, 10] width 27 height 8
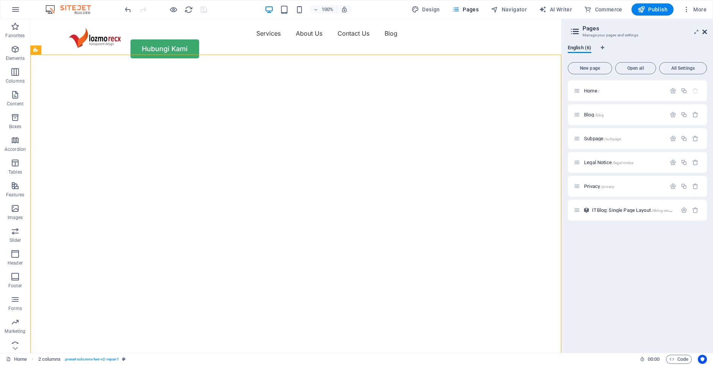
click at [706, 32] on icon at bounding box center [704, 32] width 5 height 6
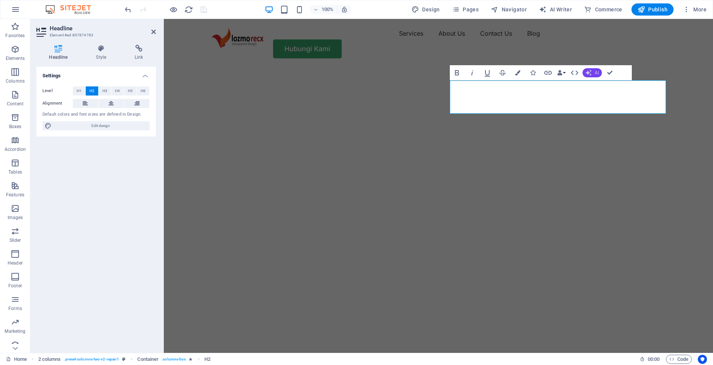
click at [593, 76] on button "AI" at bounding box center [591, 72] width 19 height 9
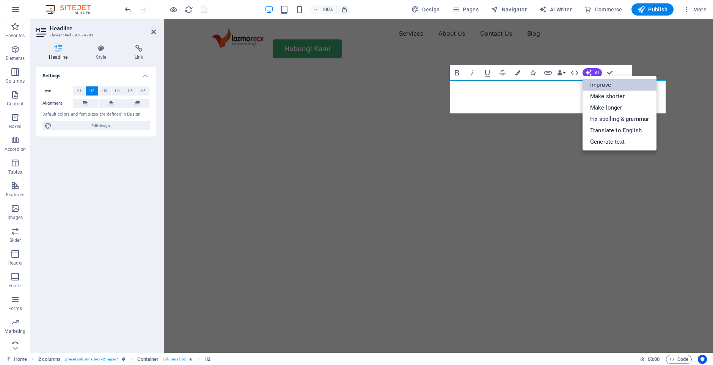
click at [603, 86] on link "Improve" at bounding box center [619, 84] width 74 height 11
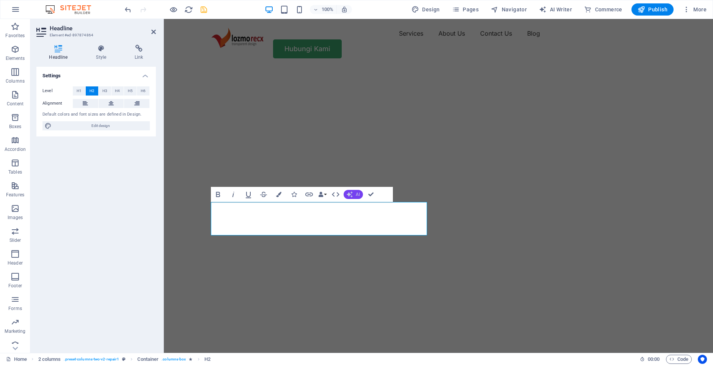
click at [358, 196] on span "AI" at bounding box center [357, 194] width 4 height 5
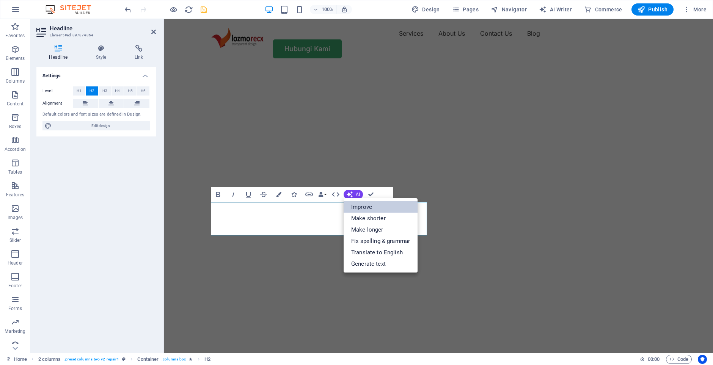
click at [354, 208] on link "Improve" at bounding box center [380, 206] width 74 height 11
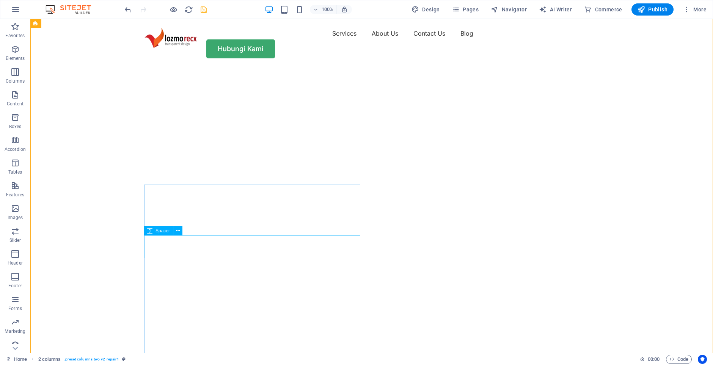
click at [183, 228] on div "Spacer" at bounding box center [165, 230] width 43 height 9
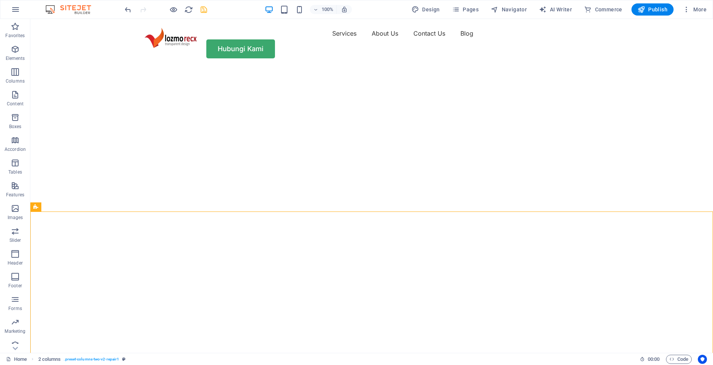
click at [203, 8] on icon "save" at bounding box center [203, 9] width 9 height 9
